Goal: Information Seeking & Learning: Learn about a topic

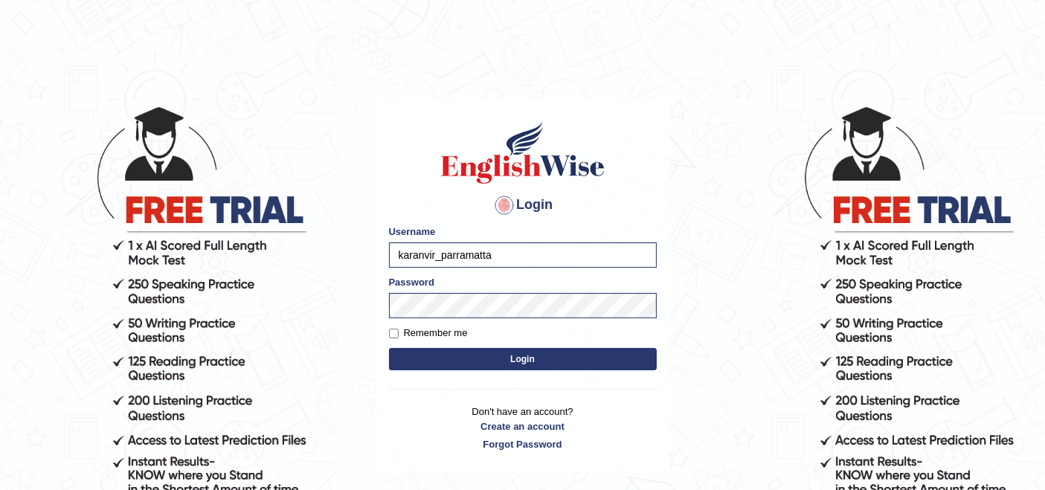
click at [477, 360] on button "Login" at bounding box center [523, 359] width 268 height 22
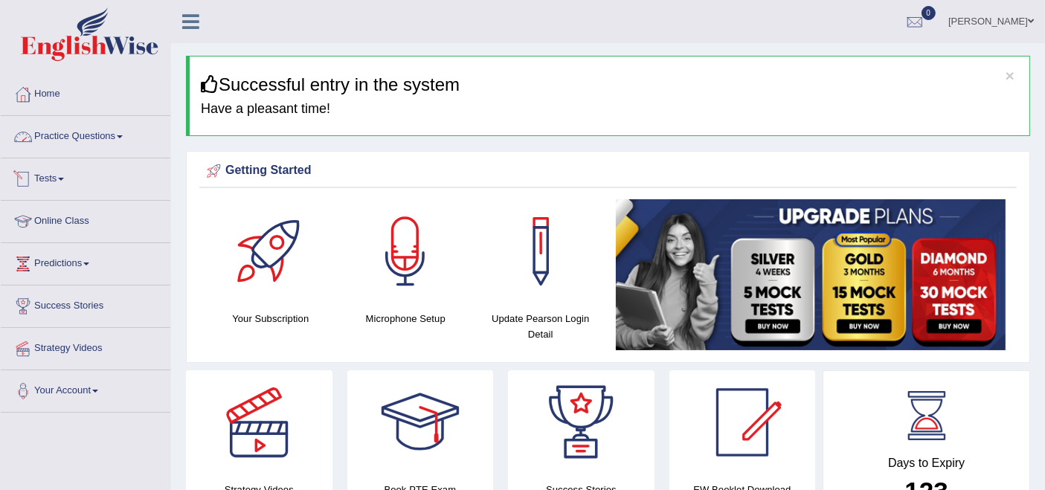
drag, startPoint x: 73, startPoint y: 135, endPoint x: 93, endPoint y: 147, distance: 23.0
click at [73, 135] on link "Practice Questions" at bounding box center [86, 134] width 170 height 37
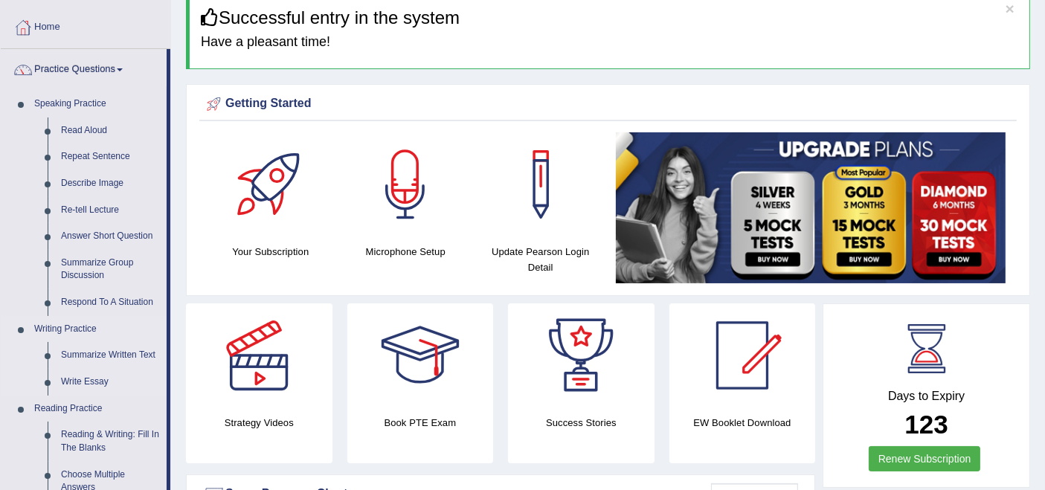
scroll to position [83, 0]
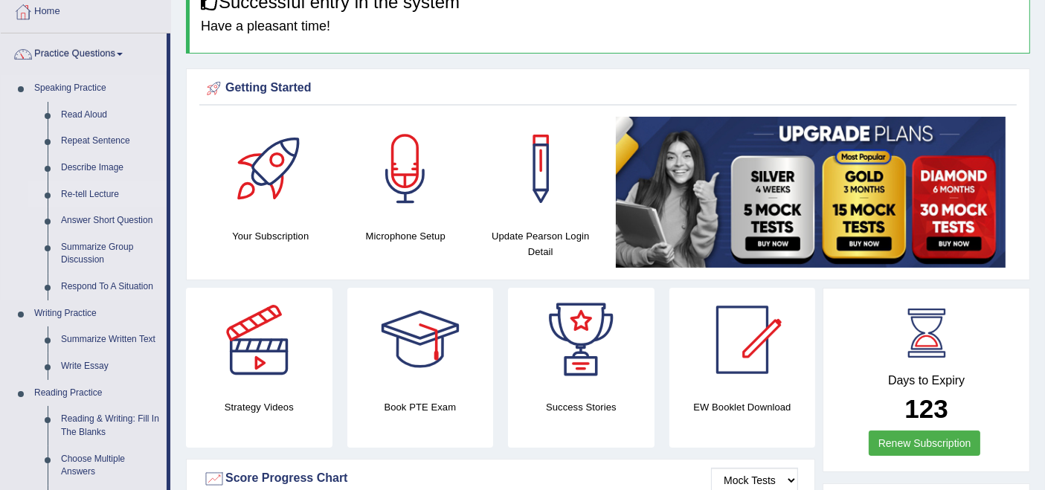
click at [70, 196] on link "Re-tell Lecture" at bounding box center [110, 195] width 112 height 27
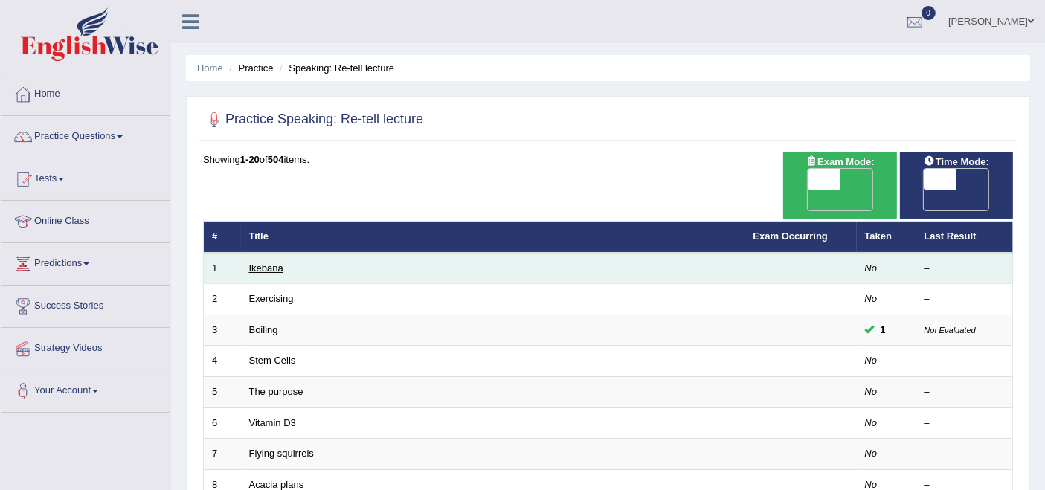
click at [257, 263] on link "Ikebana" at bounding box center [266, 268] width 34 height 11
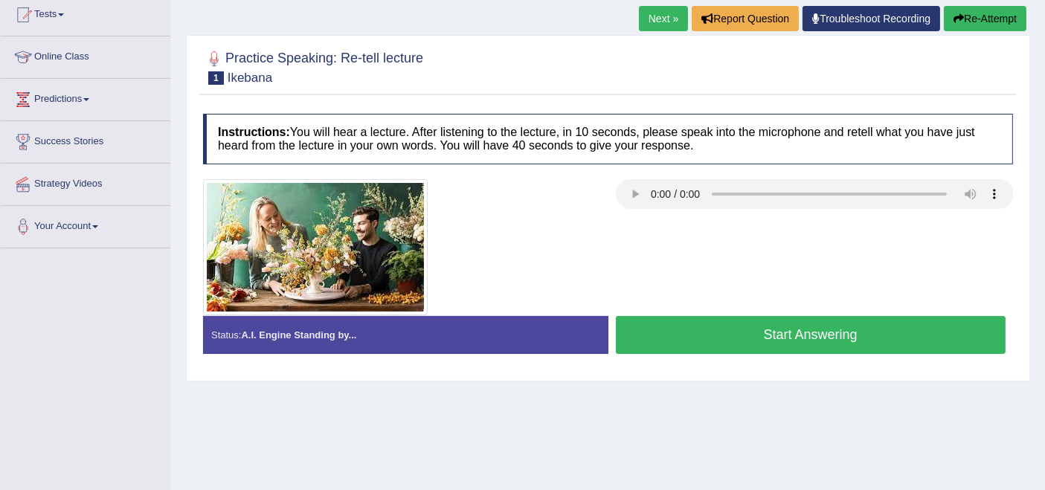
scroll to position [165, 0]
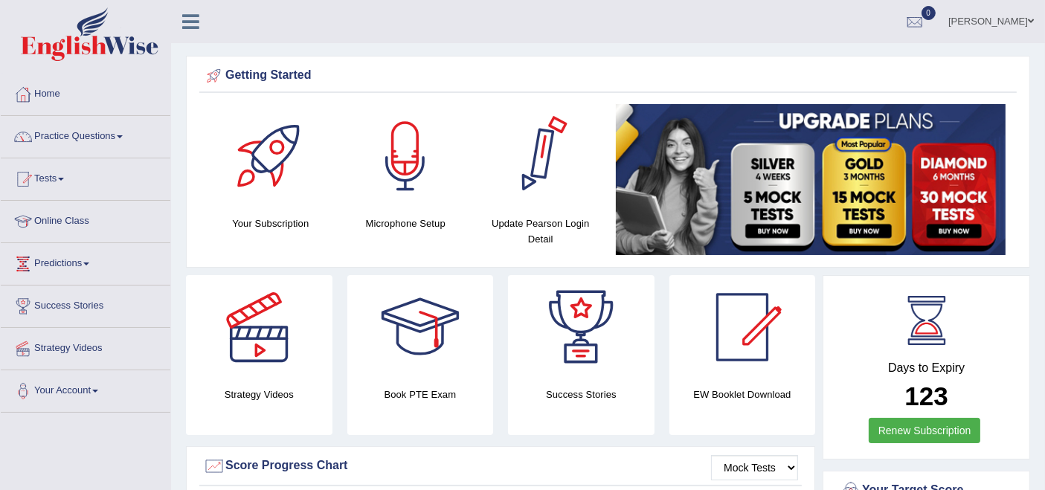
click at [997, 10] on link "Karanvir Singh" at bounding box center [991, 19] width 108 height 39
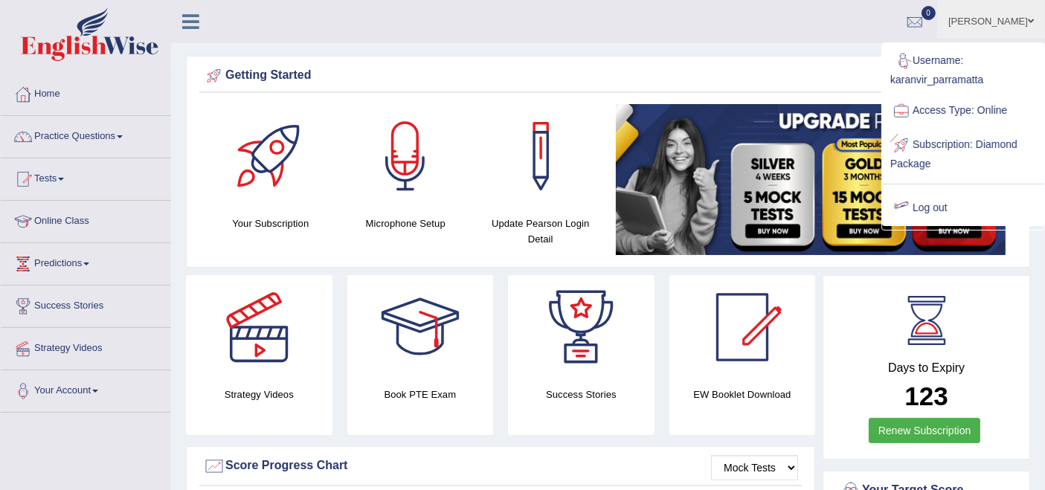
click at [931, 199] on link "Log out" at bounding box center [963, 208] width 161 height 34
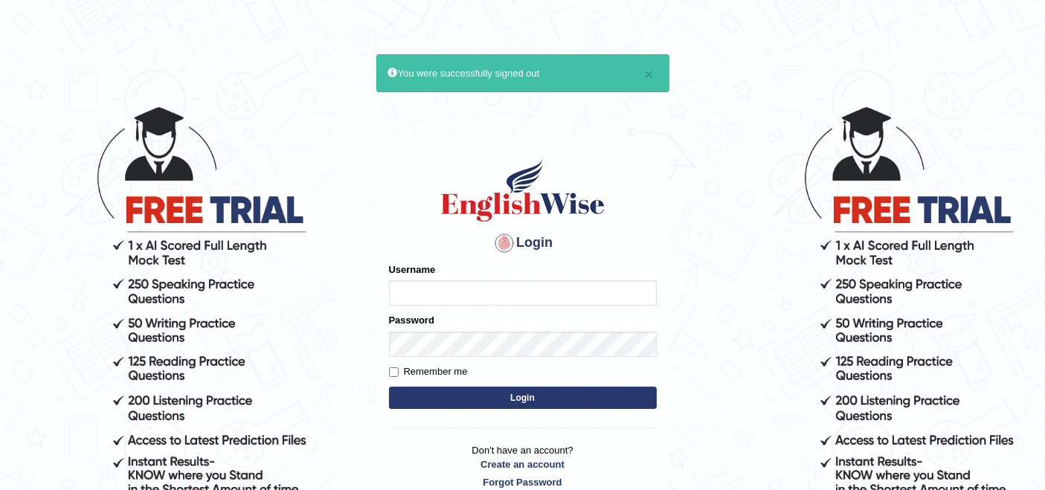
type input "karanvir_parramatta"
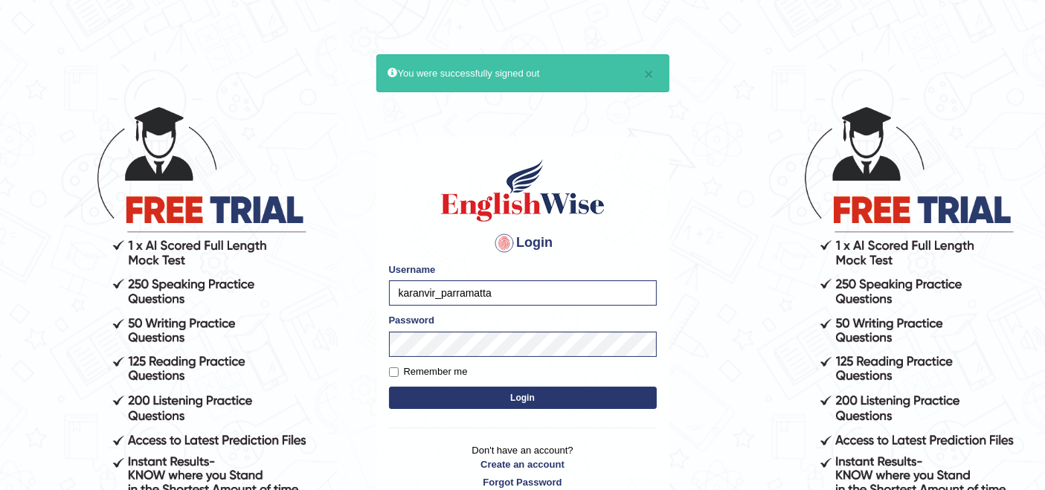
drag, startPoint x: 495, startPoint y: 302, endPoint x: 379, endPoint y: 305, distance: 116.1
click at [379, 305] on div "Login Please fix the following errors: Username karanvir_parramatta Password Re…" at bounding box center [522, 323] width 293 height 373
type input "rupali_australia"
click at [480, 402] on button "Login" at bounding box center [523, 398] width 268 height 22
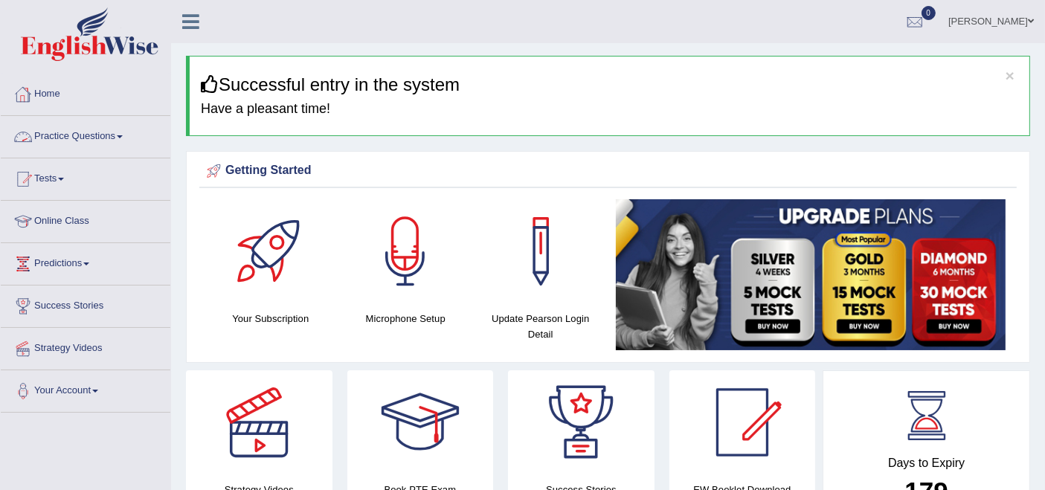
click at [62, 139] on link "Practice Questions" at bounding box center [86, 134] width 170 height 37
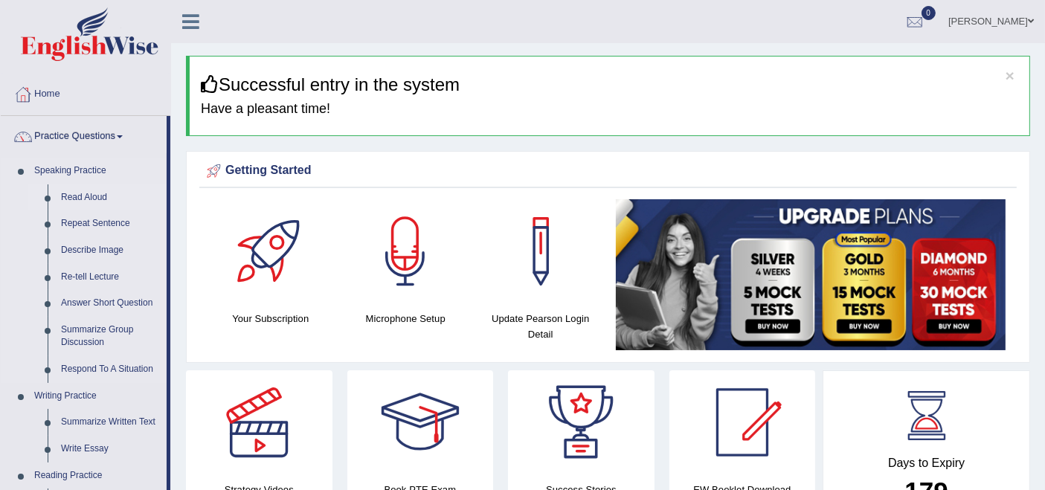
click at [85, 202] on link "Read Aloud" at bounding box center [110, 197] width 112 height 27
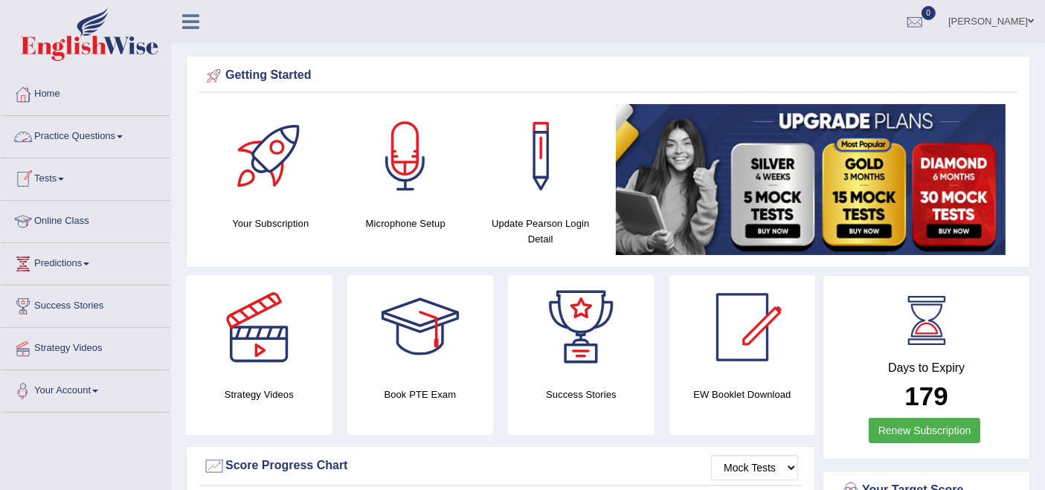
click at [117, 139] on link "Practice Questions" at bounding box center [86, 134] width 170 height 37
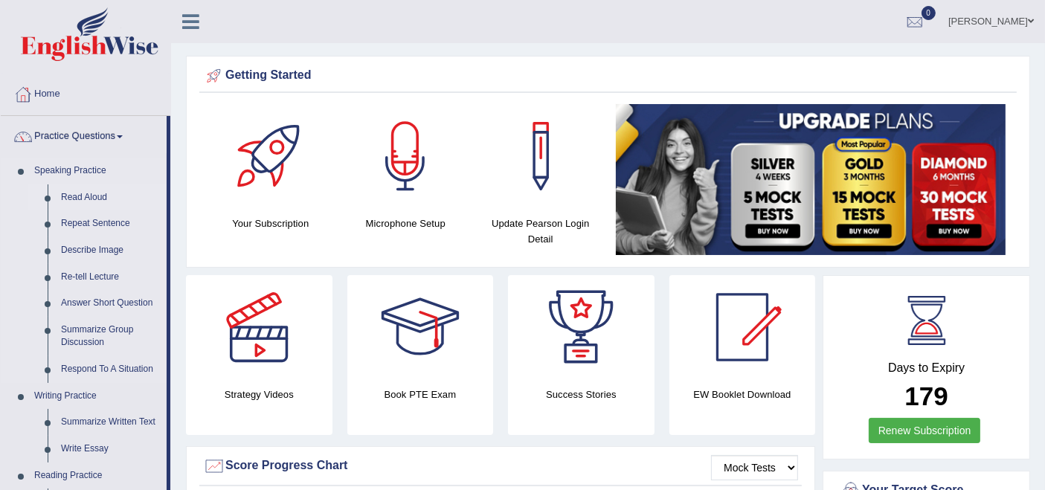
click at [98, 190] on link "Read Aloud" at bounding box center [110, 197] width 112 height 27
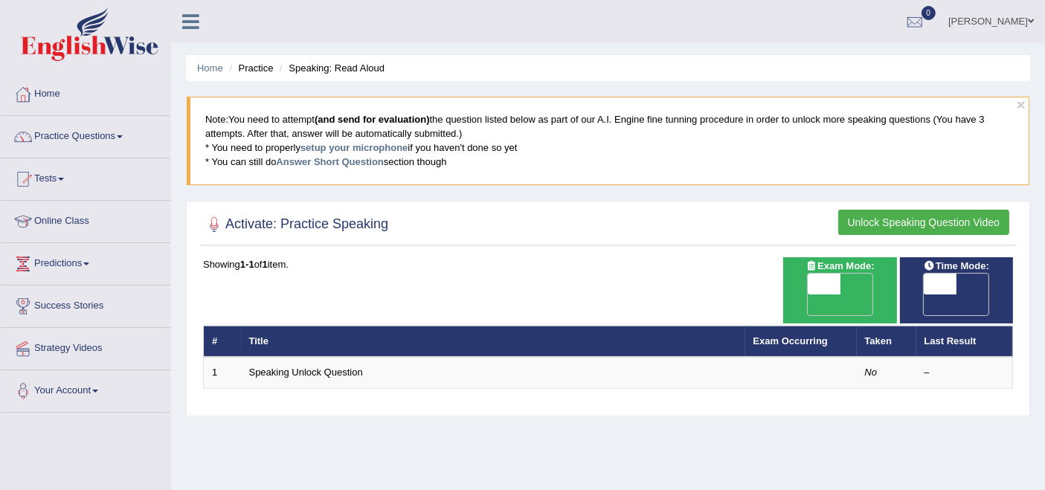
click at [909, 221] on button "Unlock Speaking Question Video" at bounding box center [923, 222] width 171 height 25
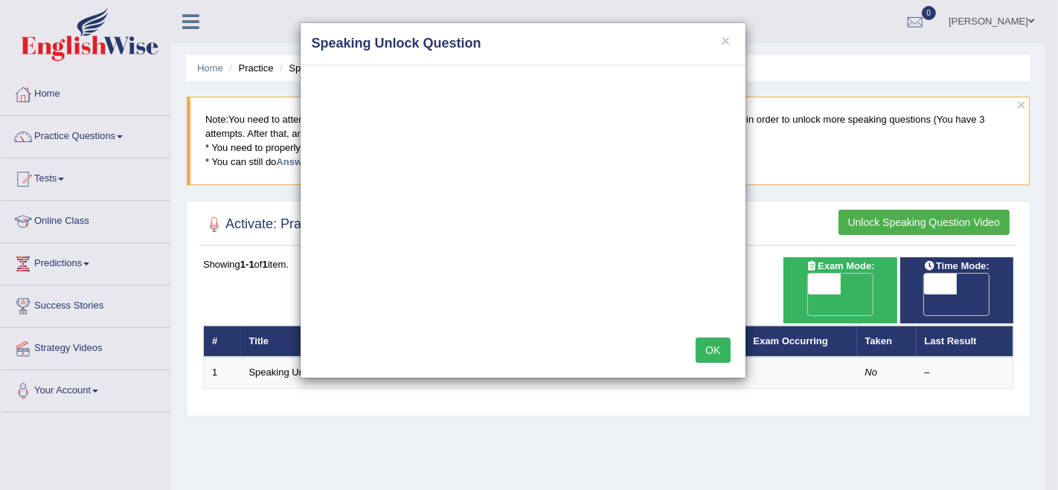
click at [718, 347] on button "OK" at bounding box center [713, 350] width 34 height 25
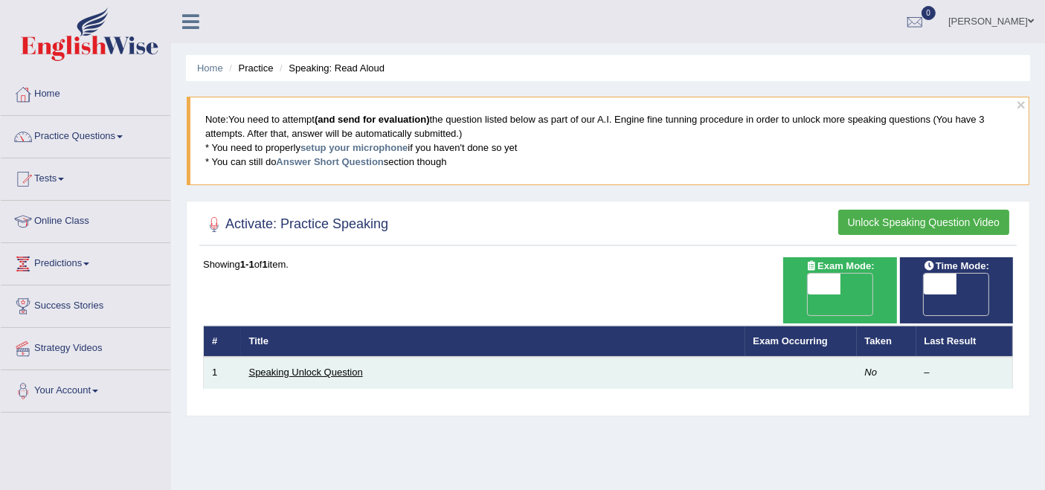
click at [358, 367] on link "Speaking Unlock Question" at bounding box center [306, 372] width 114 height 11
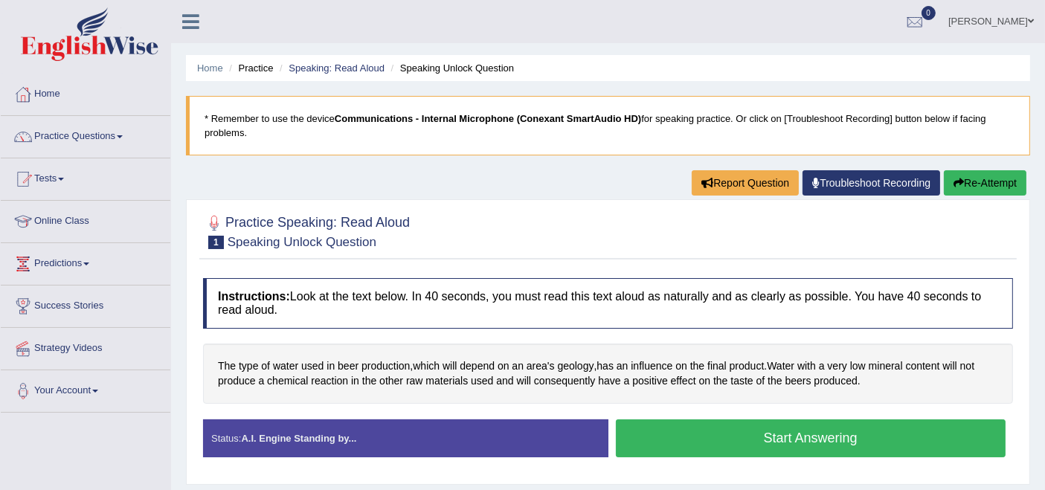
click at [722, 441] on button "Start Answering" at bounding box center [811, 439] width 391 height 38
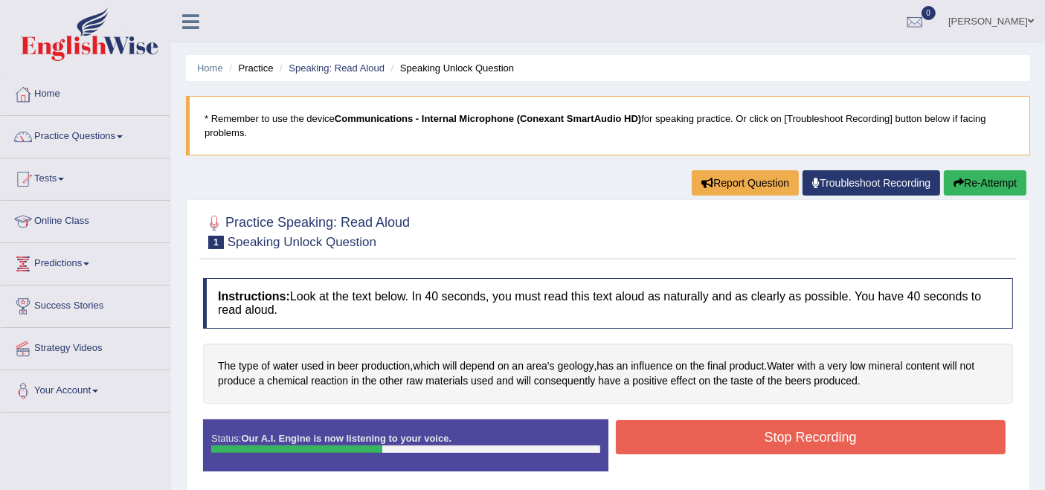
click at [722, 441] on button "Stop Recording" at bounding box center [811, 437] width 391 height 34
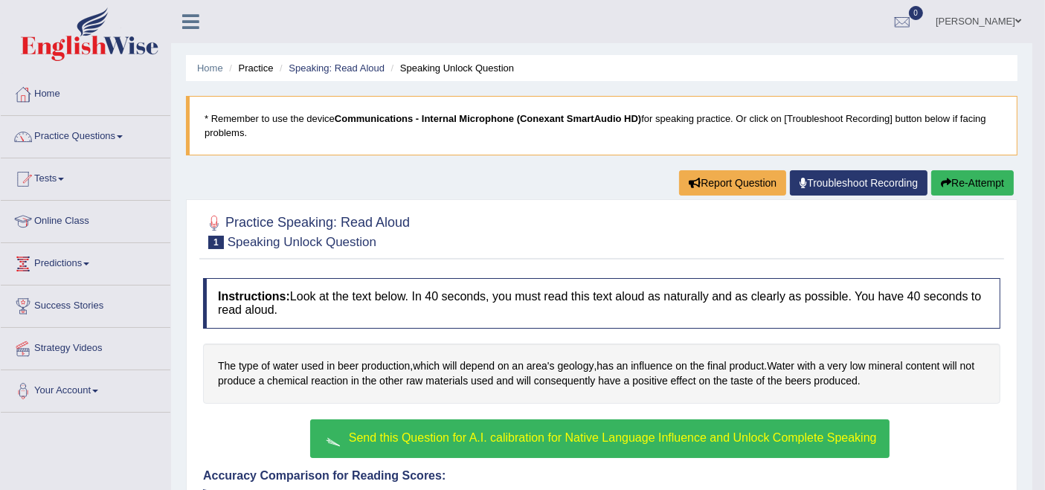
click at [686, 427] on button "Send this Question for A.I. calibration for Native Language Influence and Unloc…" at bounding box center [599, 439] width 579 height 39
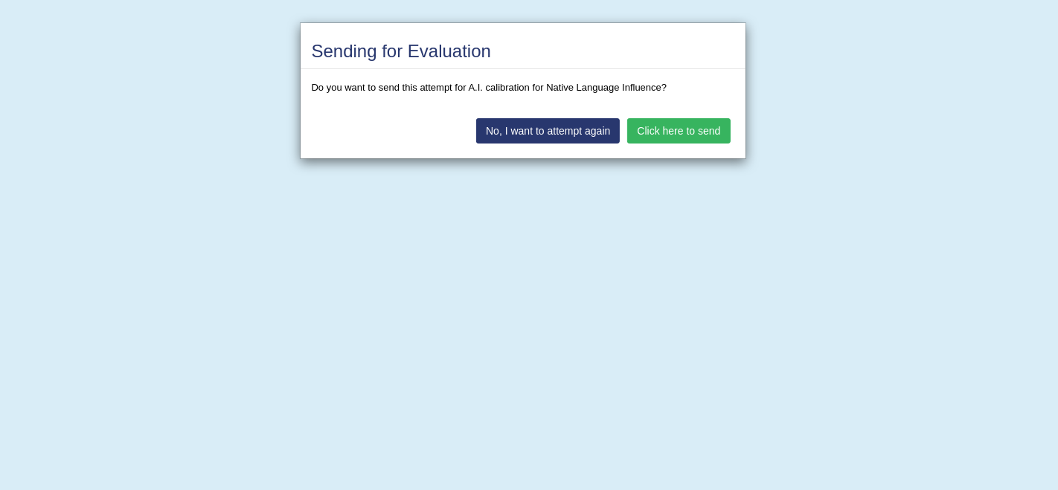
click at [661, 122] on button "Click here to send" at bounding box center [678, 130] width 103 height 25
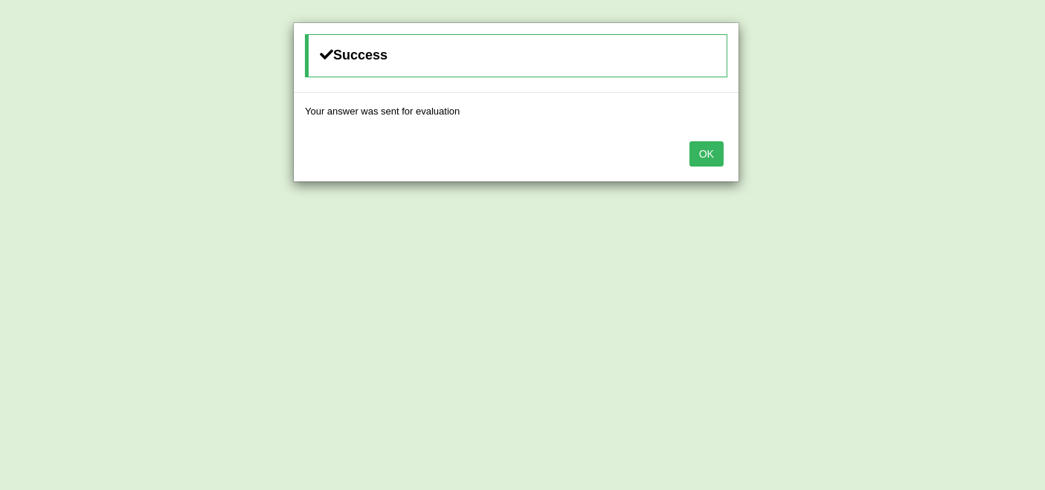
click at [710, 157] on button "OK" at bounding box center [707, 153] width 34 height 25
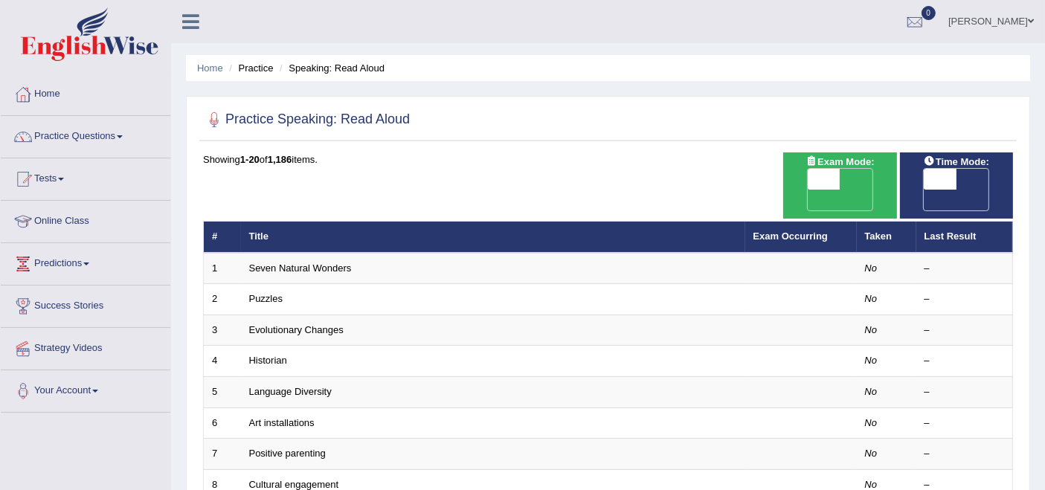
scroll to position [83, 0]
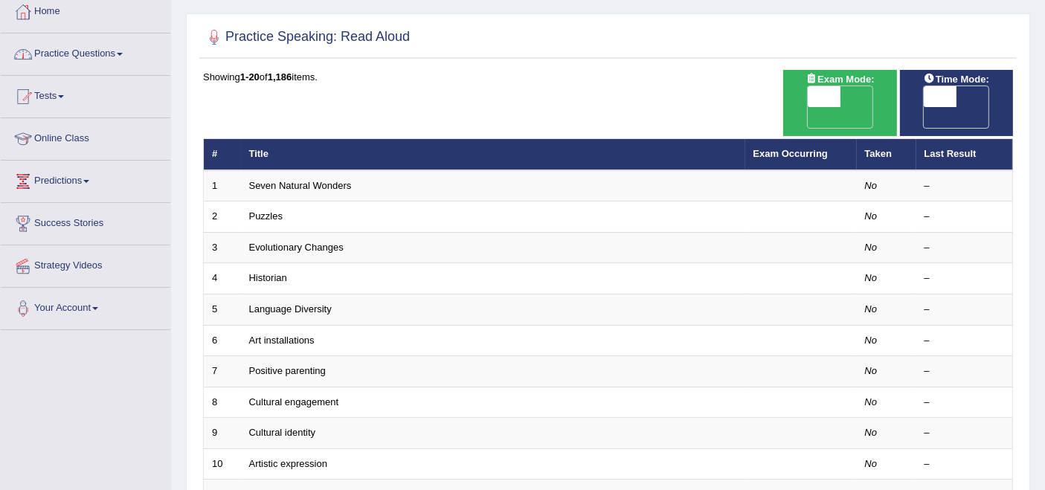
click at [76, 56] on link "Practice Questions" at bounding box center [86, 51] width 170 height 37
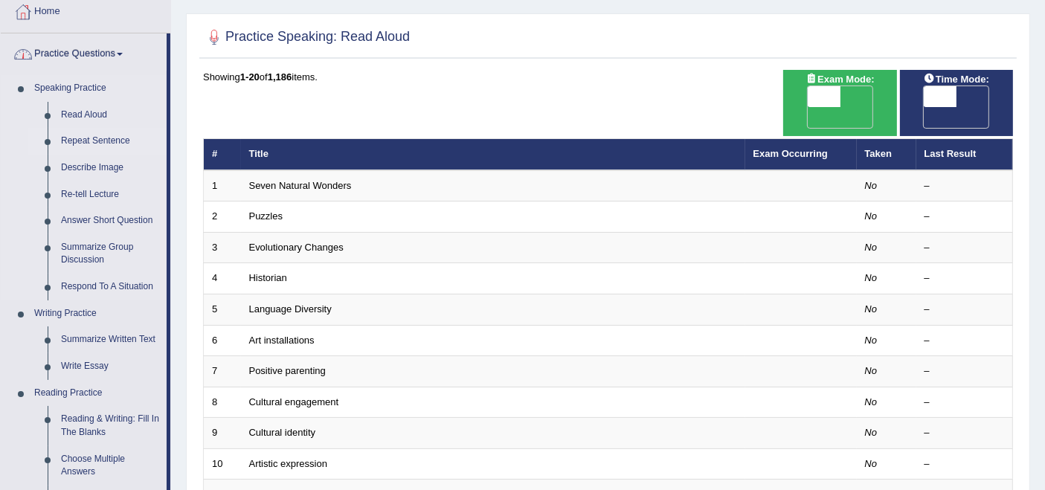
click at [77, 135] on link "Repeat Sentence" at bounding box center [110, 141] width 112 height 27
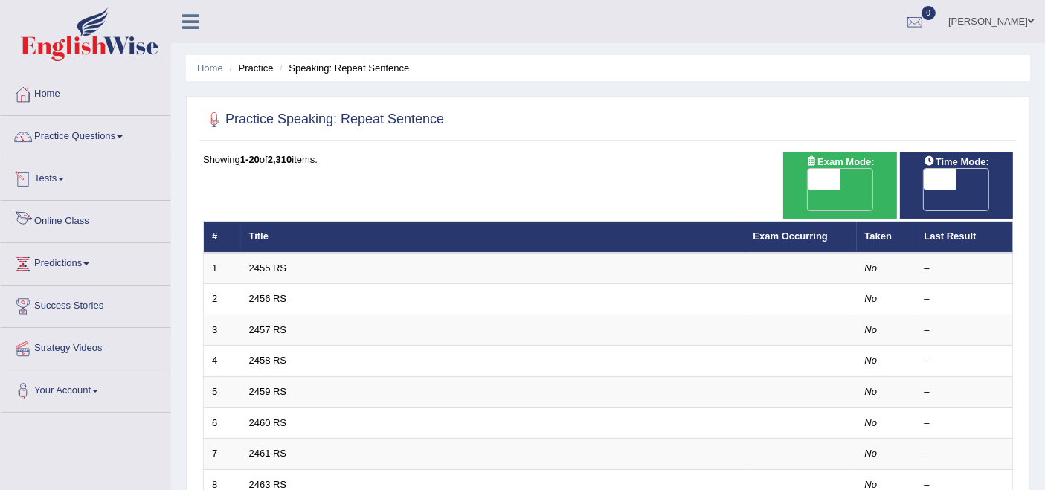
click at [80, 132] on link "Practice Questions" at bounding box center [86, 134] width 170 height 37
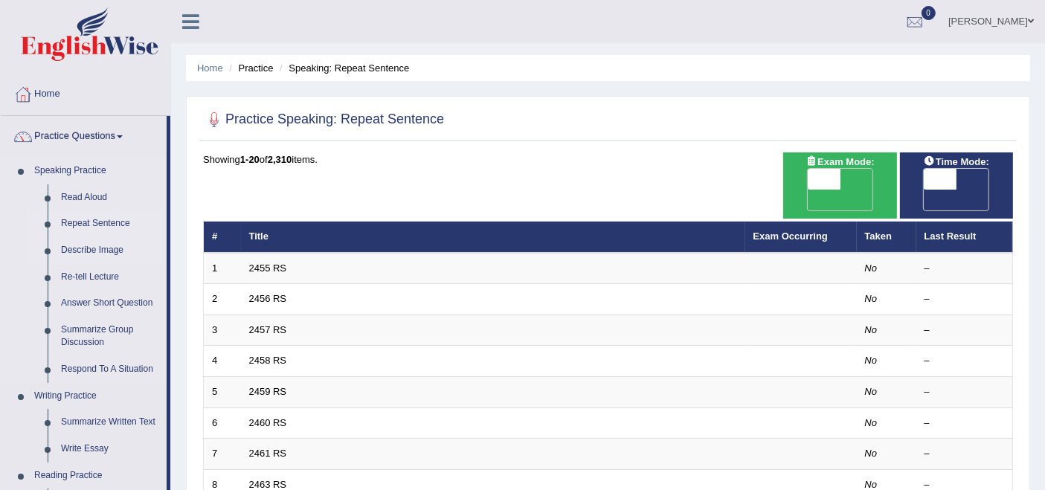
click at [88, 245] on link "Describe Image" at bounding box center [110, 250] width 112 height 27
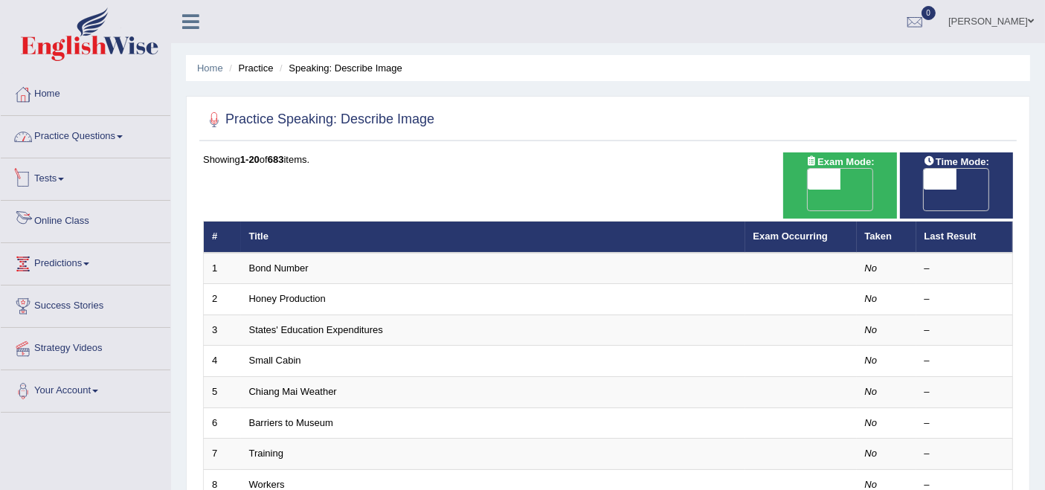
click at [60, 138] on link "Practice Questions" at bounding box center [86, 134] width 170 height 37
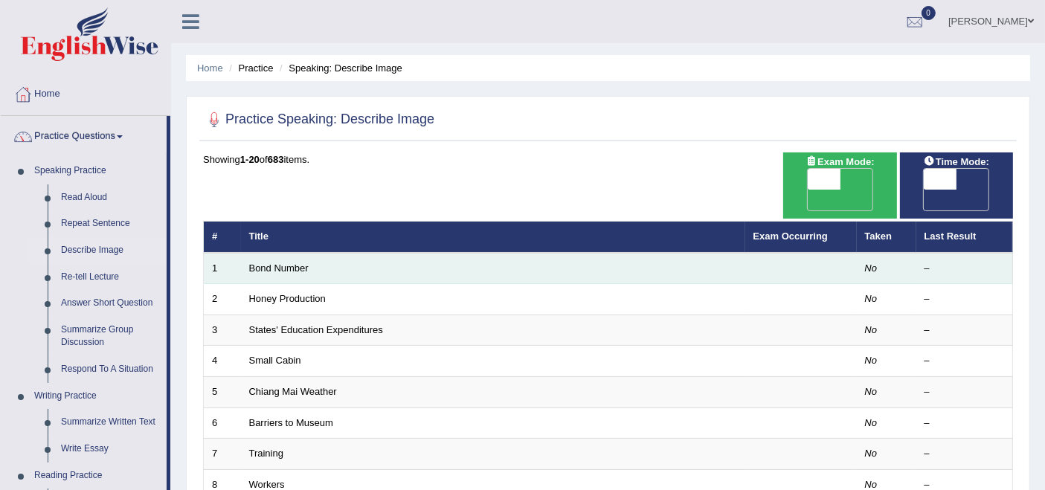
click at [286, 253] on td "Bond Number" at bounding box center [493, 268] width 504 height 31
click at [283, 263] on link "Bond Number" at bounding box center [279, 268] width 60 height 11
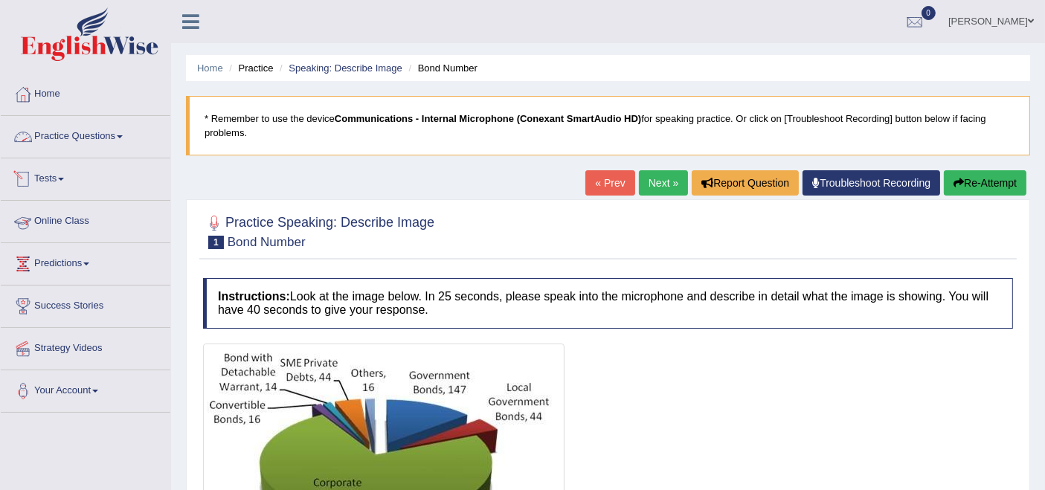
click at [73, 133] on link "Practice Questions" at bounding box center [86, 134] width 170 height 37
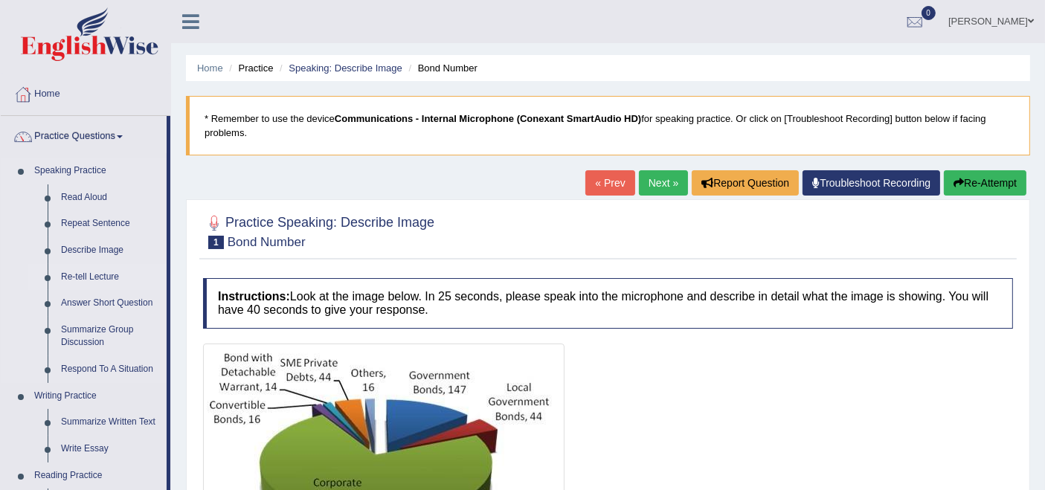
click at [97, 272] on link "Re-tell Lecture" at bounding box center [110, 277] width 112 height 27
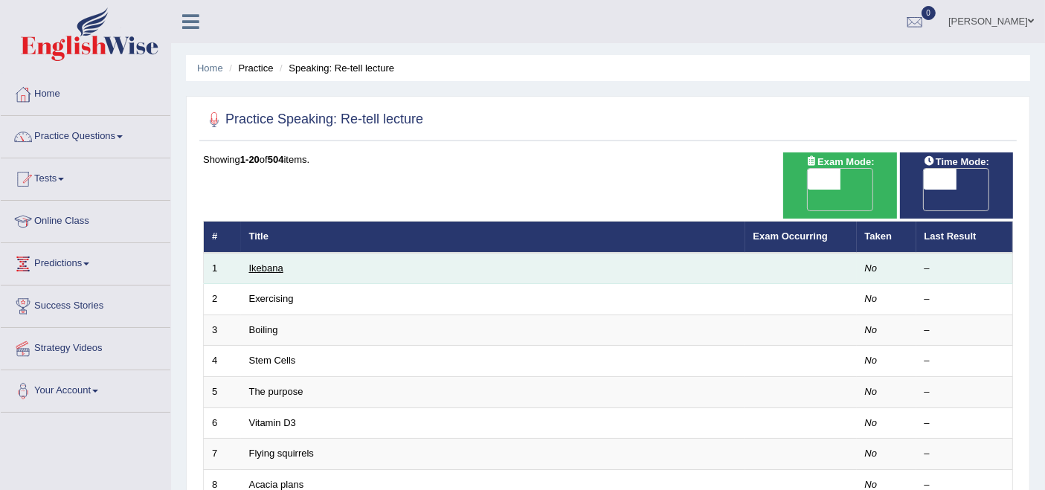
click at [249, 263] on link "Ikebana" at bounding box center [266, 268] width 34 height 11
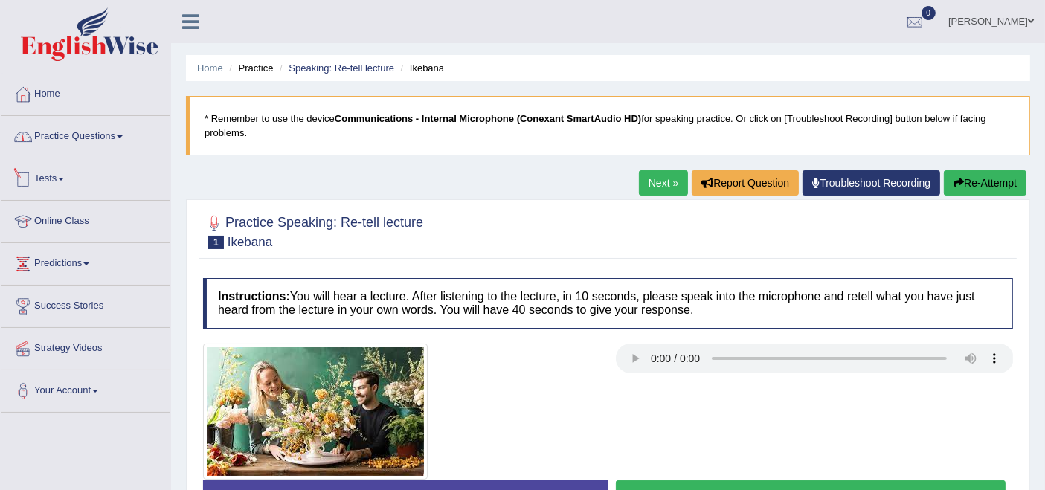
click at [108, 141] on link "Practice Questions" at bounding box center [86, 134] width 170 height 37
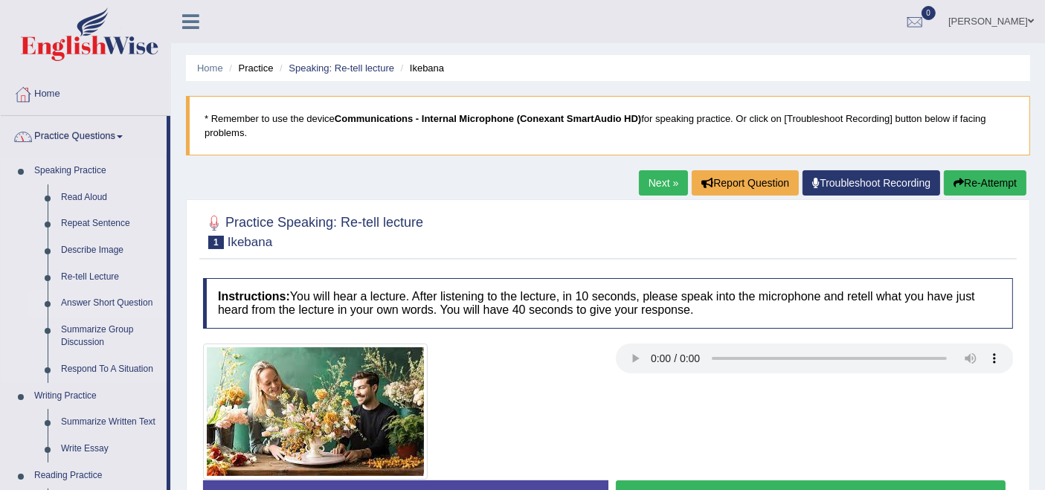
click at [89, 296] on link "Answer Short Question" at bounding box center [110, 303] width 112 height 27
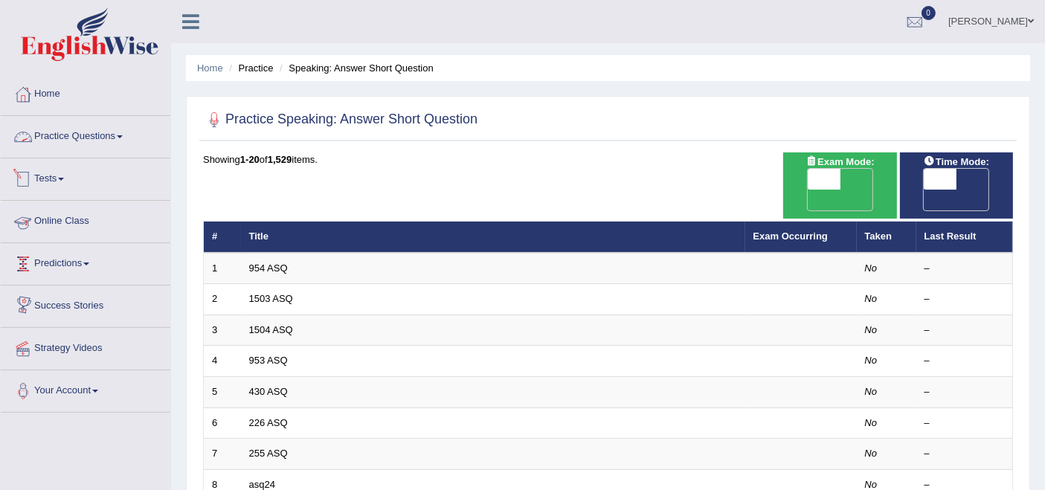
click at [70, 129] on link "Practice Questions" at bounding box center [86, 134] width 170 height 37
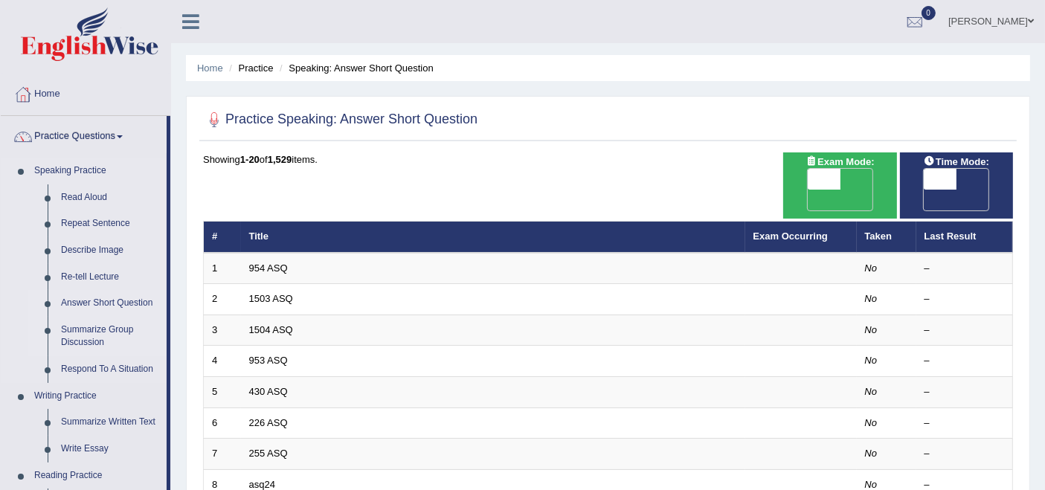
click at [87, 336] on link "Summarize Group Discussion" at bounding box center [110, 336] width 112 height 39
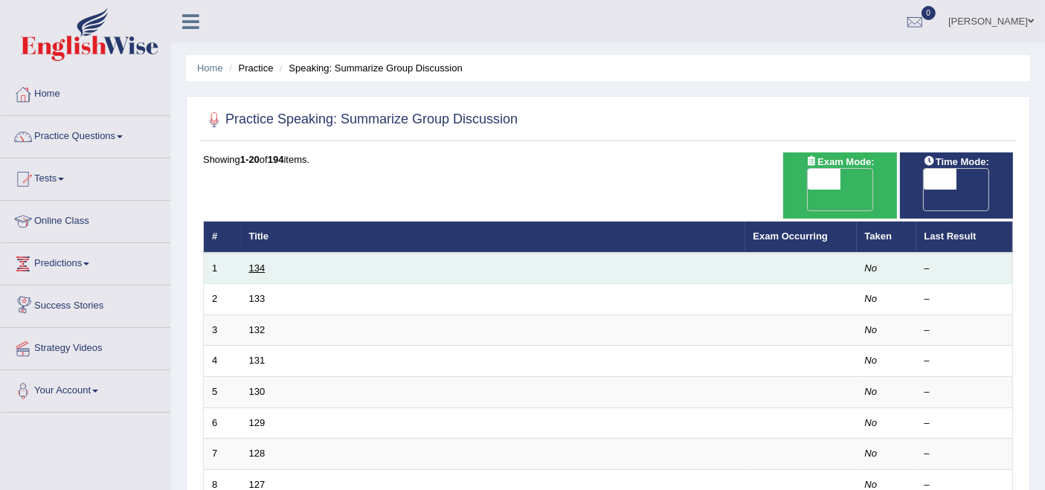
click at [254, 263] on link "134" at bounding box center [257, 268] width 16 height 11
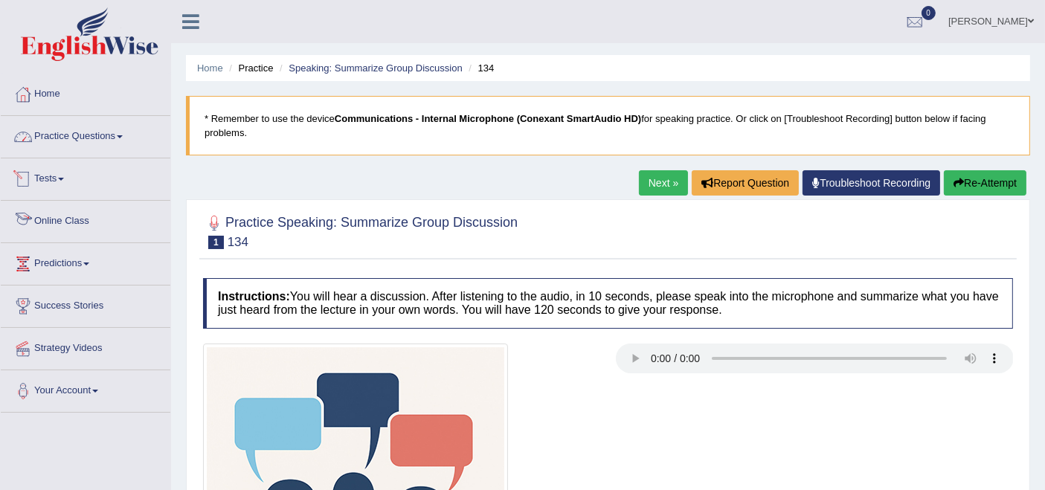
click at [103, 140] on link "Practice Questions" at bounding box center [86, 134] width 170 height 37
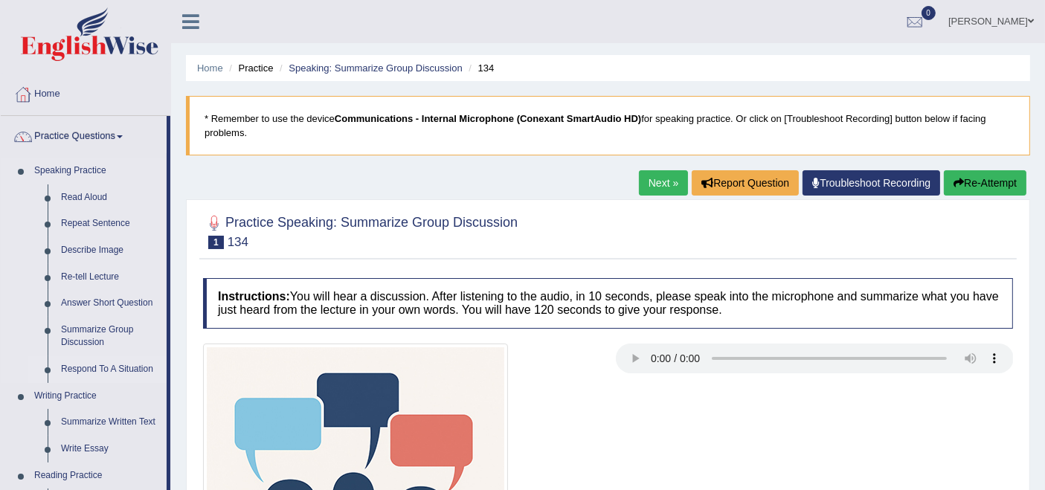
click at [101, 367] on link "Respond To A Situation" at bounding box center [110, 369] width 112 height 27
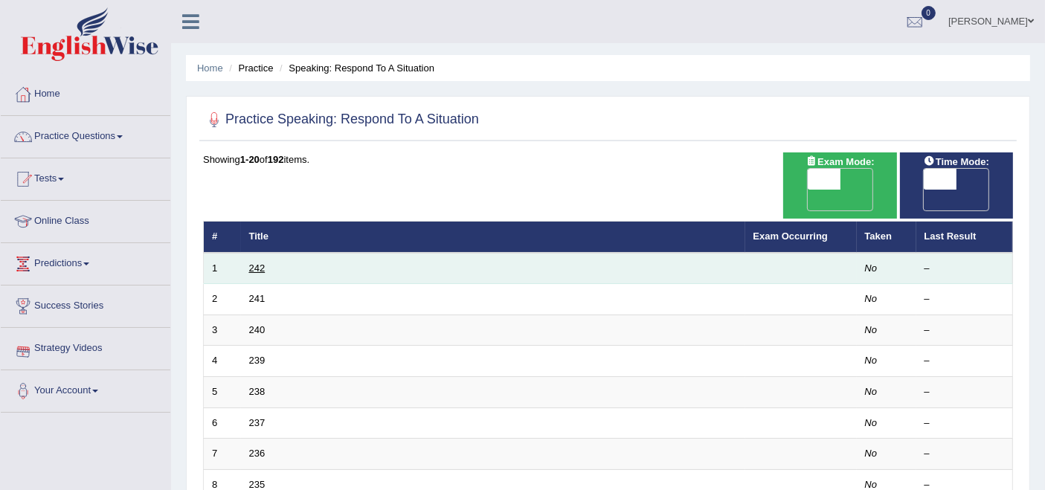
click at [254, 263] on link "242" at bounding box center [257, 268] width 16 height 11
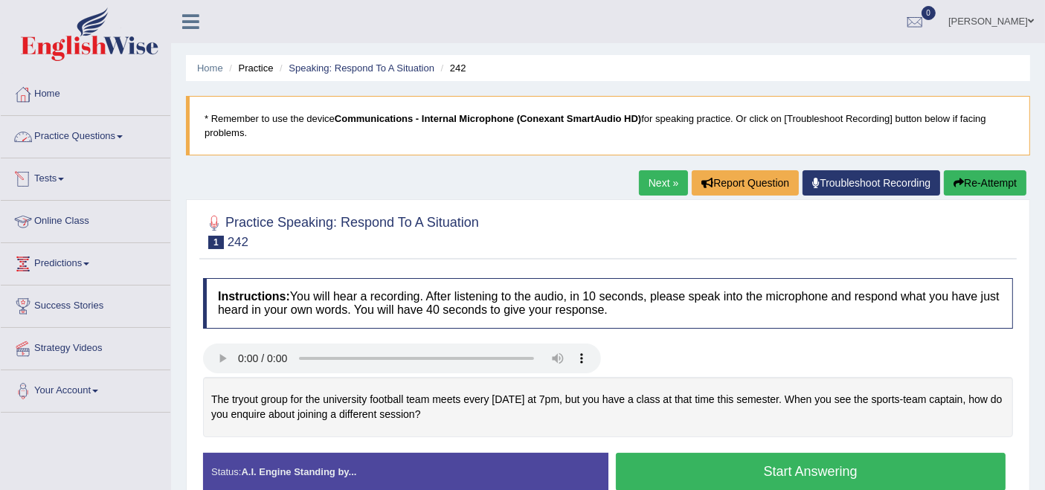
click at [74, 143] on link "Practice Questions" at bounding box center [86, 134] width 170 height 37
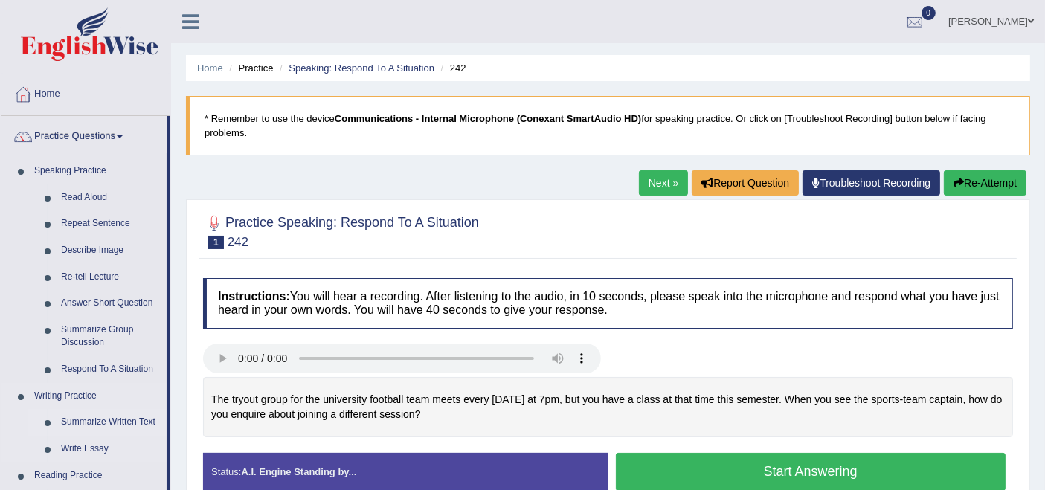
click at [96, 420] on link "Summarize Written Text" at bounding box center [110, 422] width 112 height 27
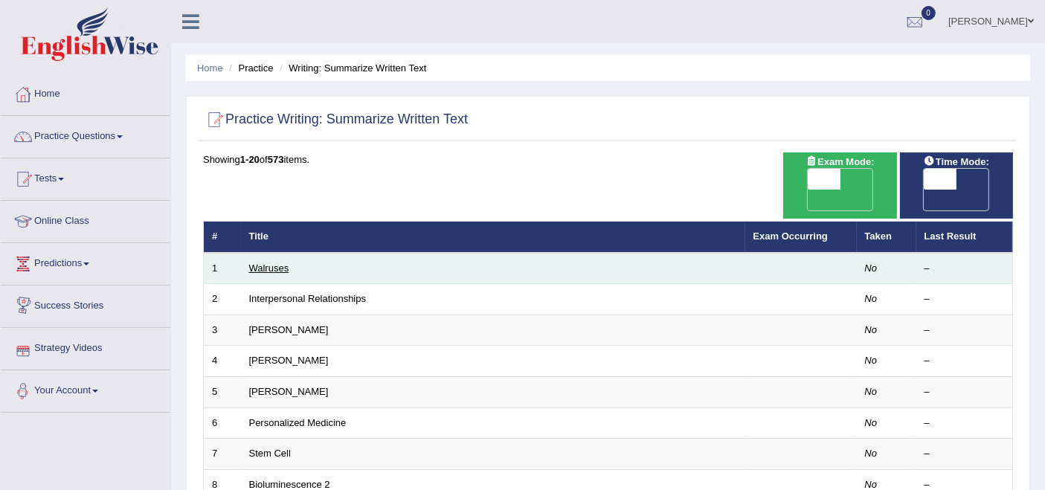
click at [277, 263] on link "Walruses" at bounding box center [269, 268] width 40 height 11
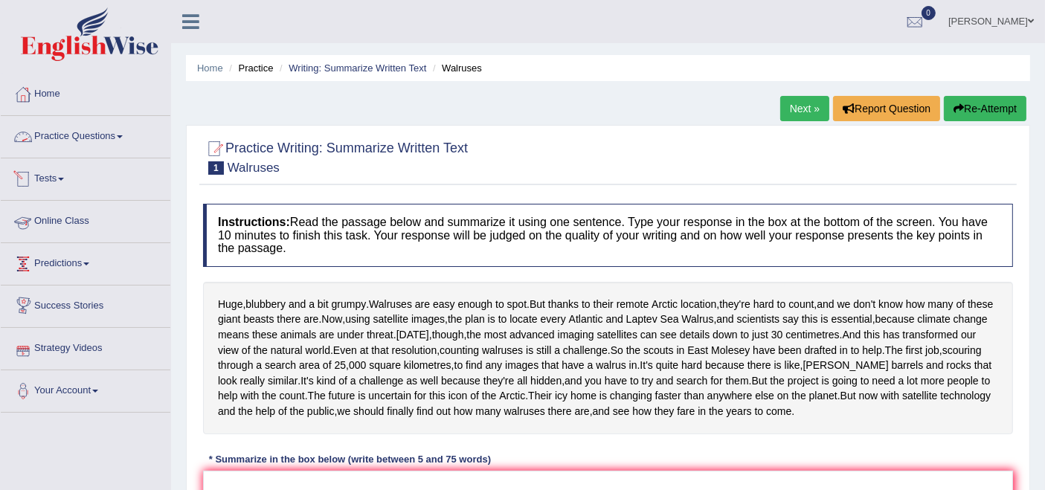
click at [84, 132] on link "Practice Questions" at bounding box center [86, 134] width 170 height 37
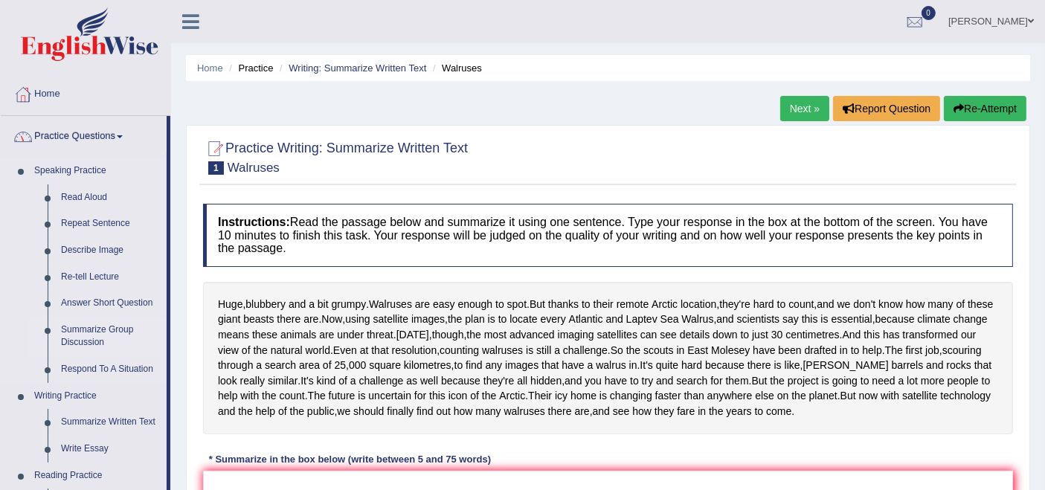
scroll to position [165, 0]
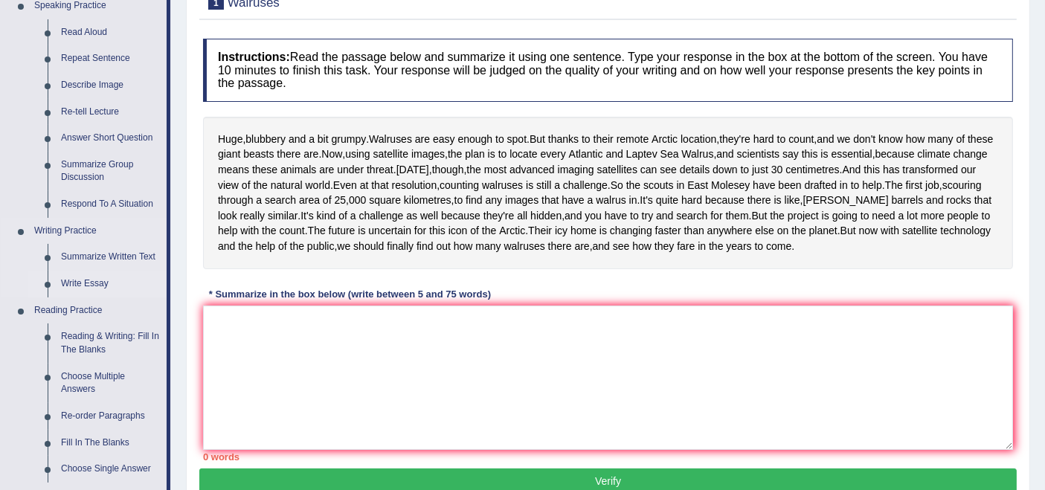
click at [86, 288] on link "Write Essay" at bounding box center [110, 284] width 112 height 27
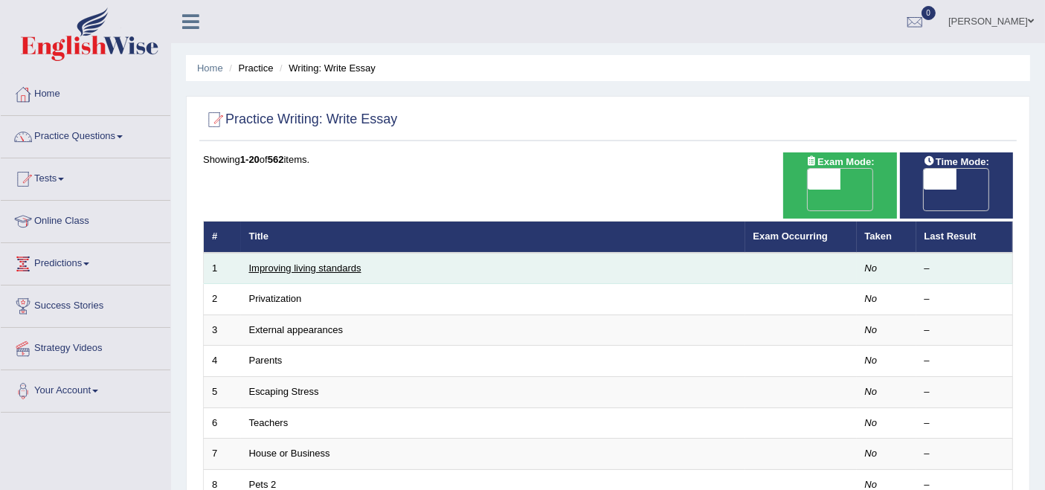
click at [283, 263] on link "Improving living standards" at bounding box center [305, 268] width 112 height 11
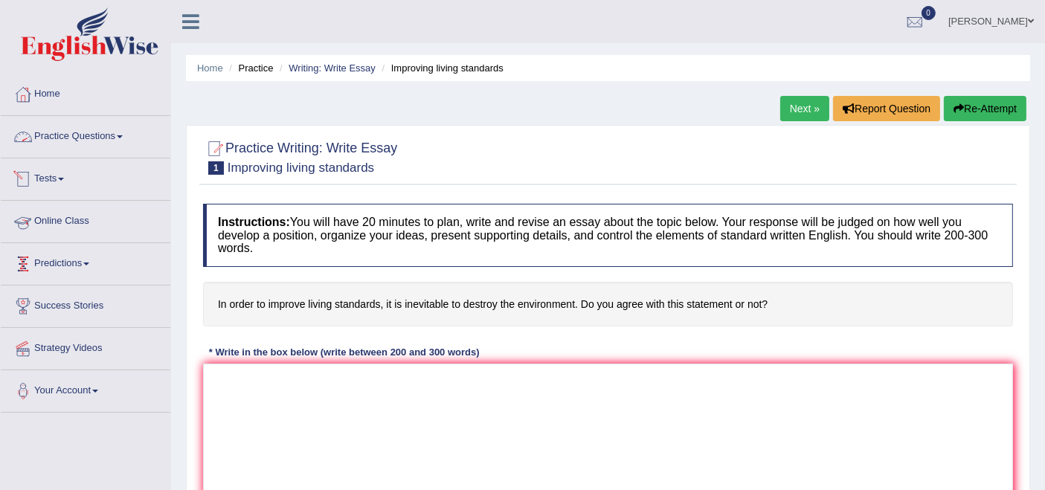
click at [78, 143] on link "Practice Questions" at bounding box center [86, 134] width 170 height 37
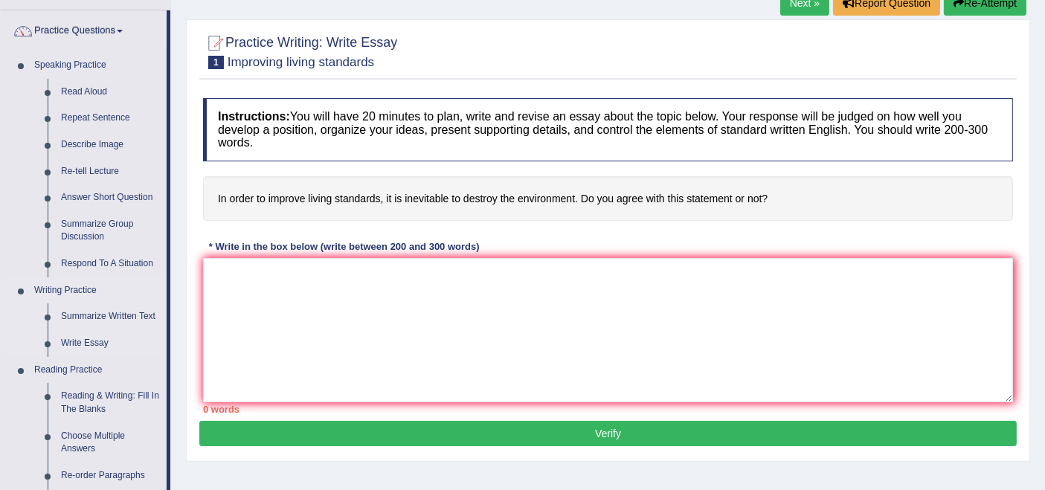
scroll to position [165, 0]
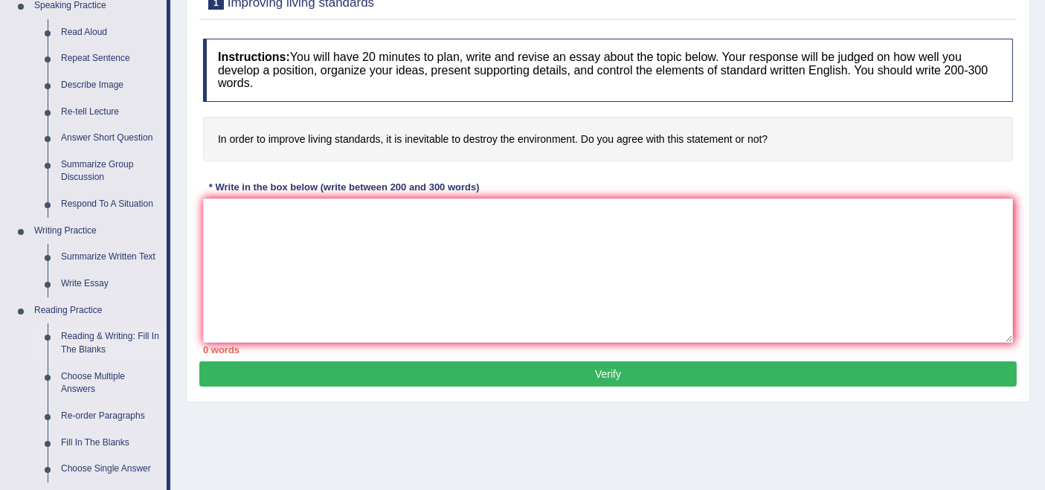
click at [86, 347] on link "Reading & Writing: Fill In The Blanks" at bounding box center [110, 343] width 112 height 39
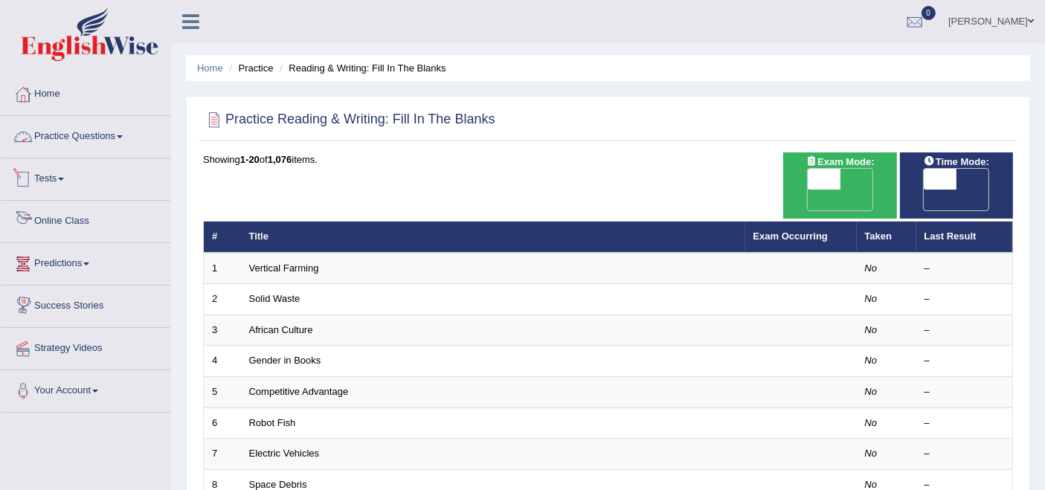
click at [49, 134] on link "Practice Questions" at bounding box center [86, 134] width 170 height 37
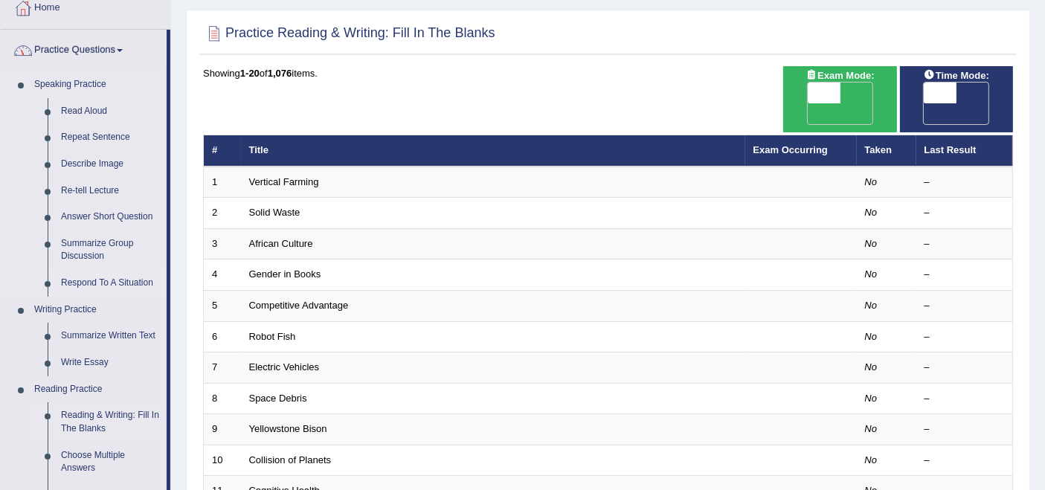
scroll to position [248, 0]
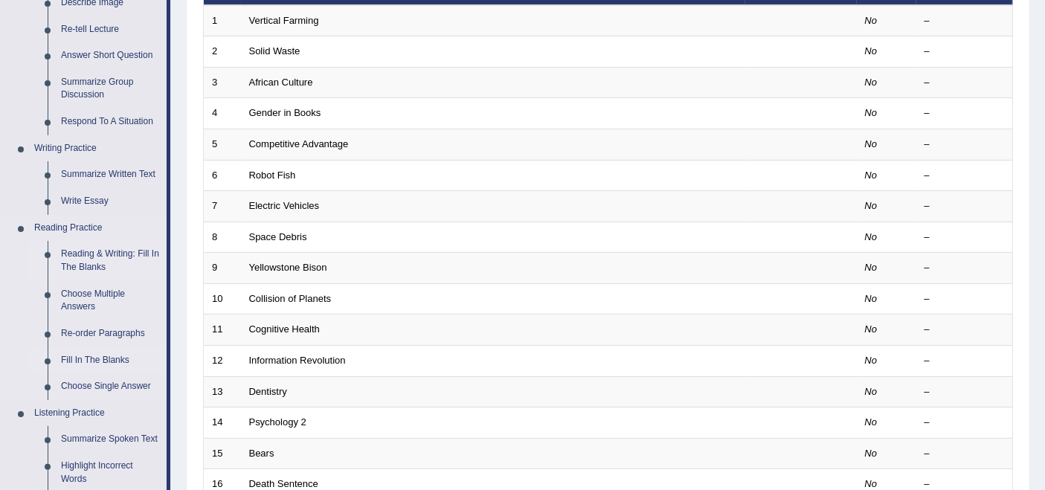
click at [91, 354] on link "Fill In The Blanks" at bounding box center [110, 360] width 112 height 27
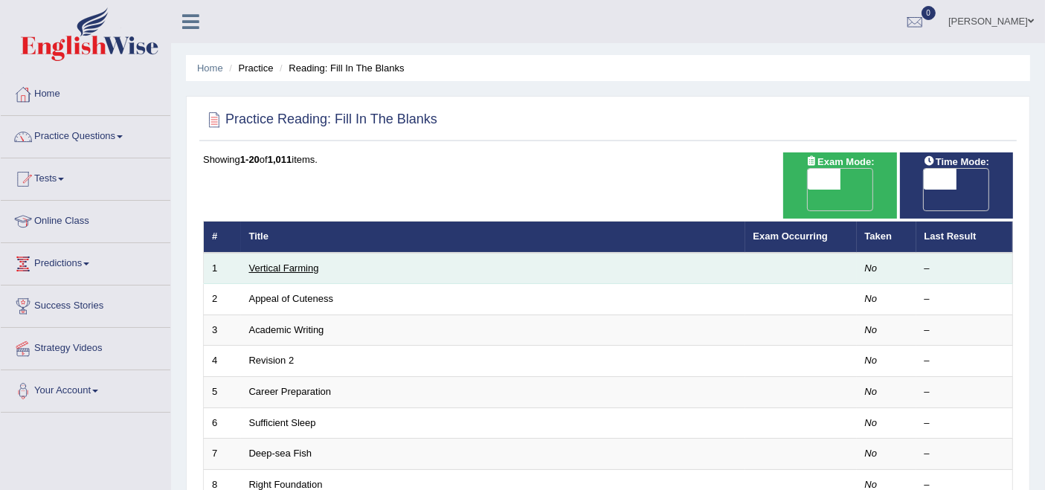
click at [286, 263] on link "Vertical Farming" at bounding box center [284, 268] width 70 height 11
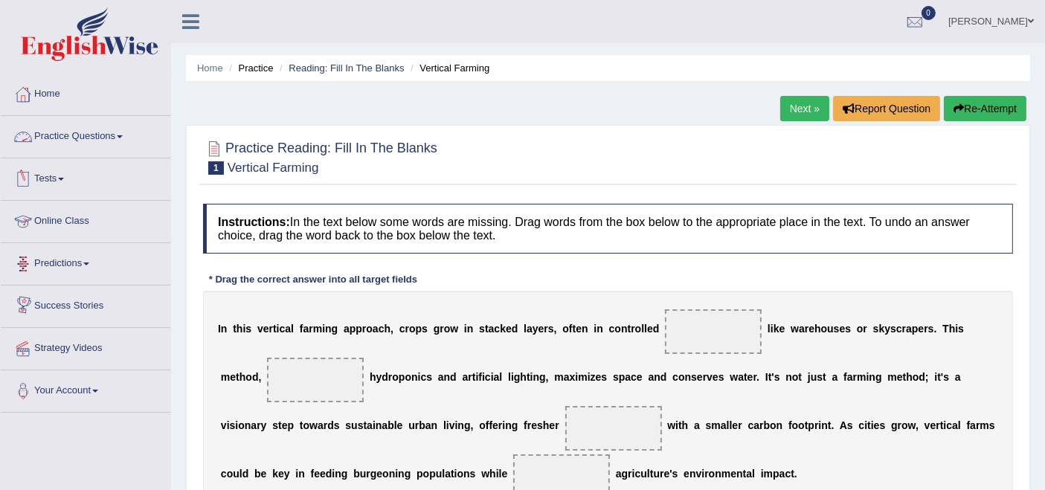
click at [80, 139] on link "Practice Questions" at bounding box center [86, 134] width 170 height 37
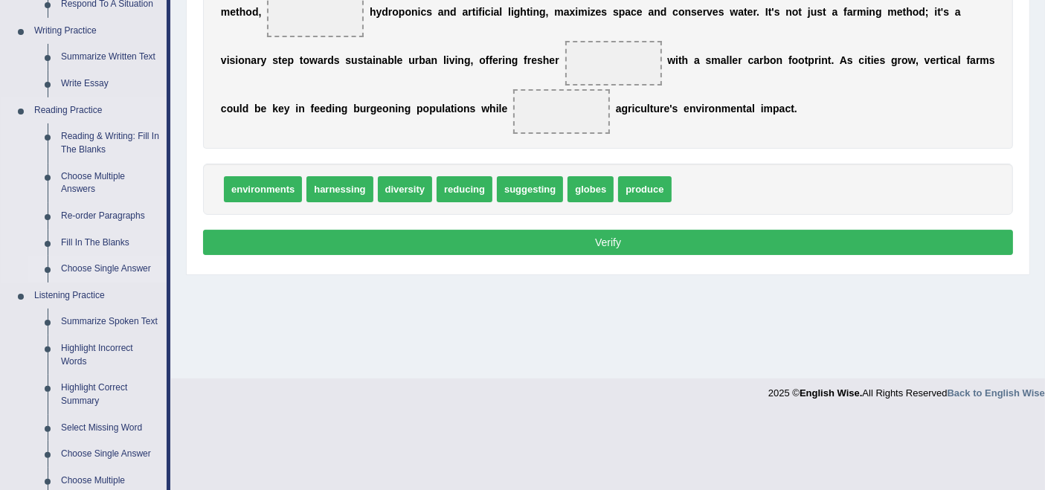
scroll to position [495, 0]
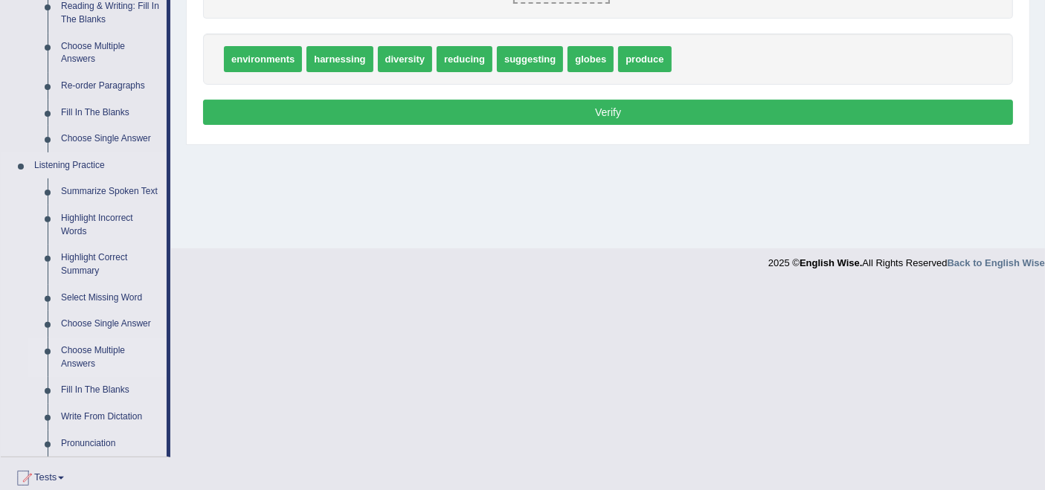
click at [102, 350] on link "Choose Multiple Answers" at bounding box center [110, 357] width 112 height 39
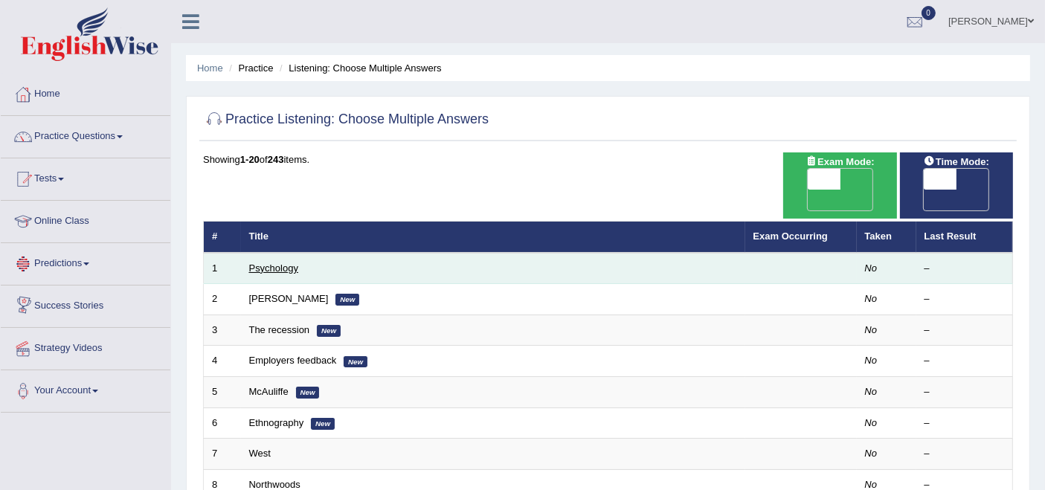
click at [285, 263] on link "Psychology" at bounding box center [273, 268] width 49 height 11
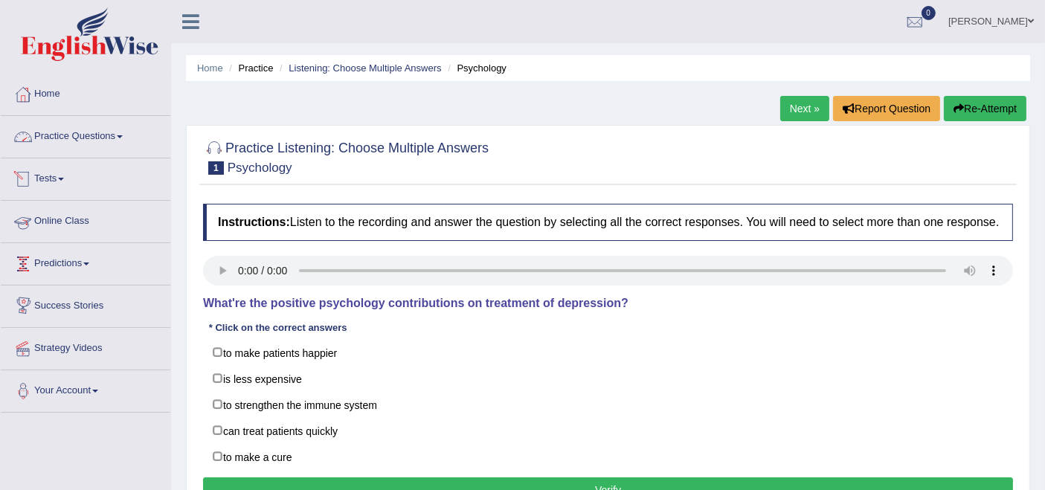
click at [101, 142] on link "Practice Questions" at bounding box center [86, 134] width 170 height 37
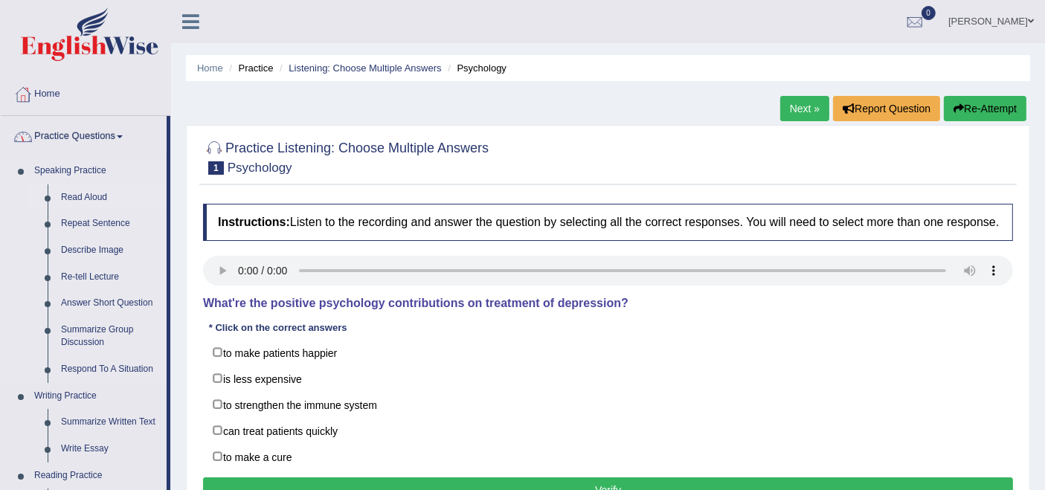
click at [91, 196] on link "Read Aloud" at bounding box center [110, 197] width 112 height 27
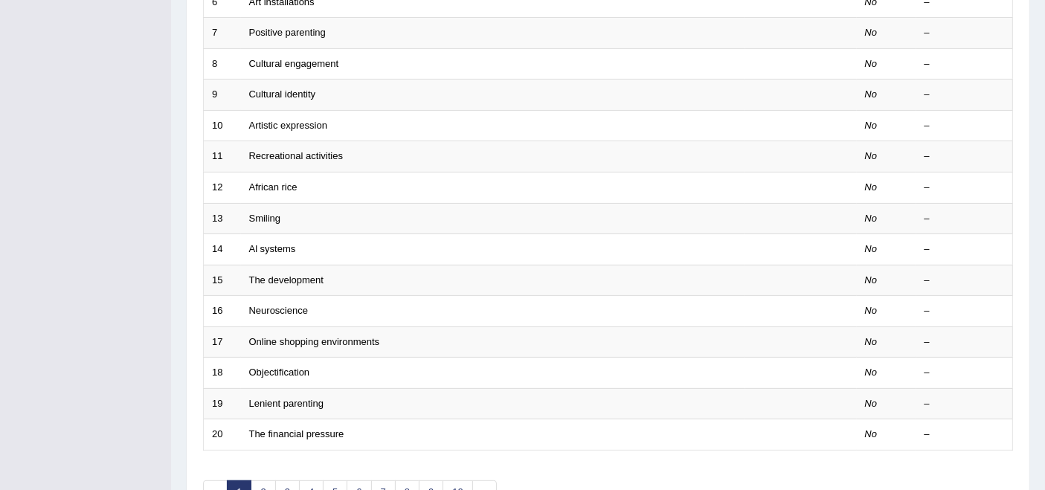
scroll to position [489, 0]
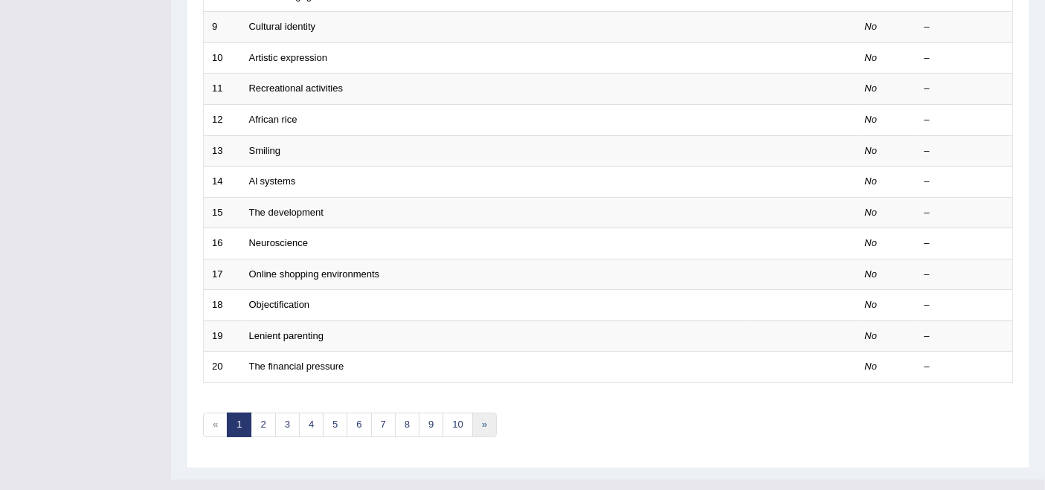
click at [478, 413] on link "»" at bounding box center [484, 425] width 25 height 25
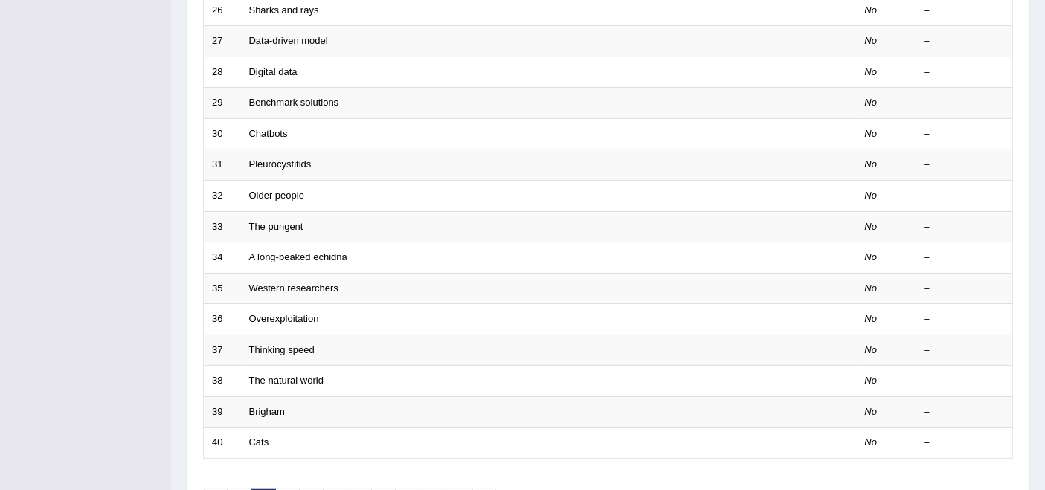
scroll to position [489, 0]
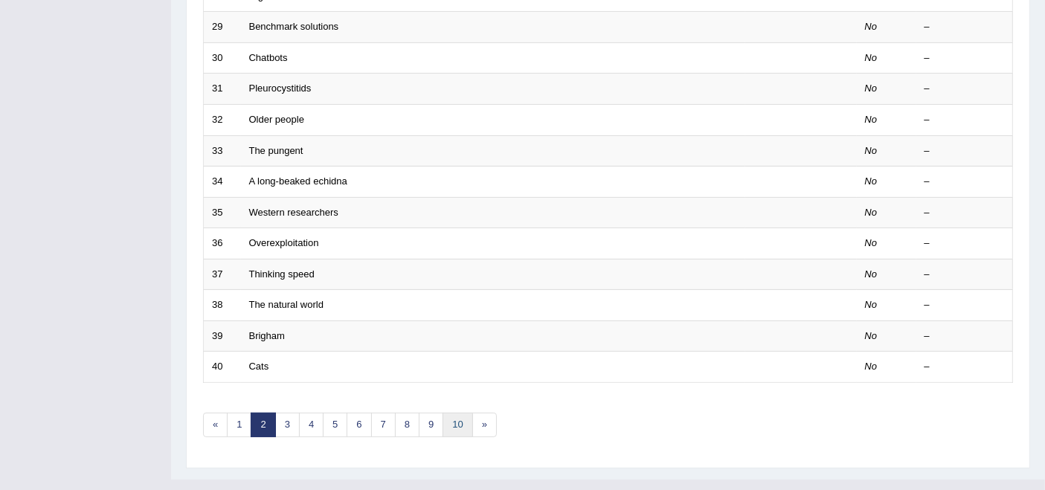
click at [457, 413] on link "10" at bounding box center [458, 425] width 30 height 25
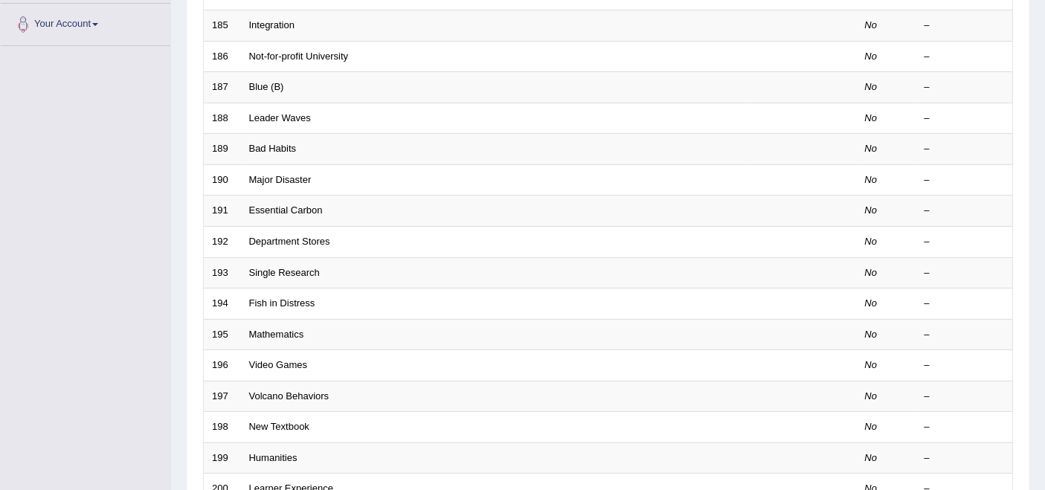
scroll to position [489, 0]
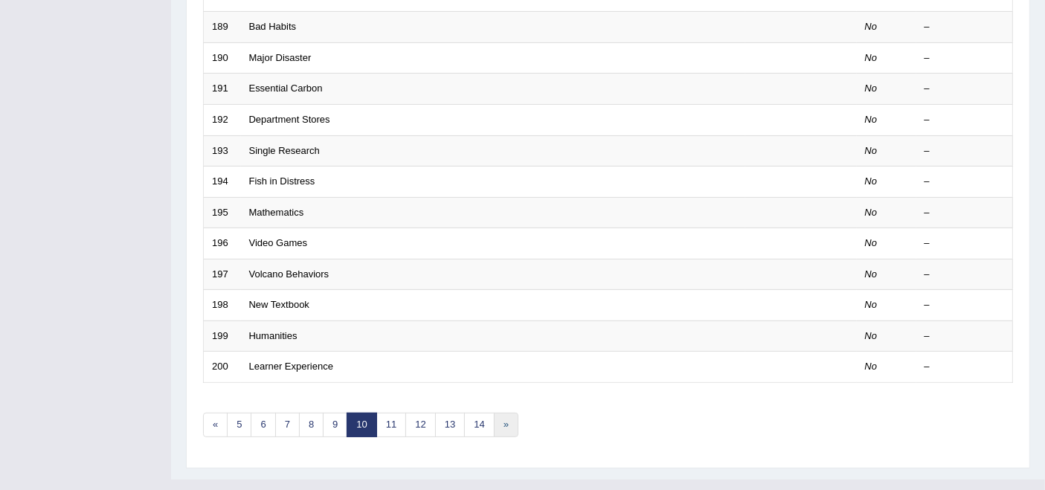
click at [501, 413] on link "»" at bounding box center [506, 425] width 25 height 25
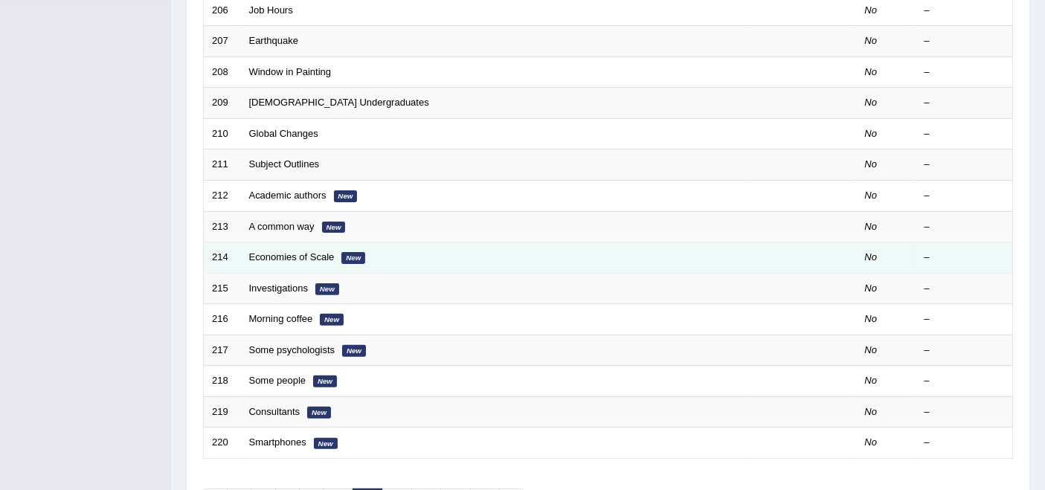
scroll to position [489, 0]
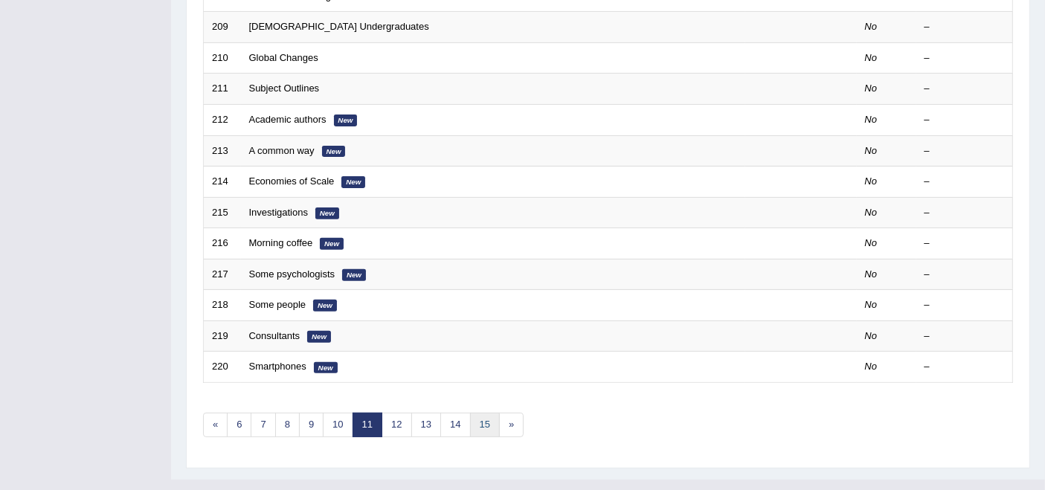
click at [470, 413] on link "15" at bounding box center [485, 425] width 30 height 25
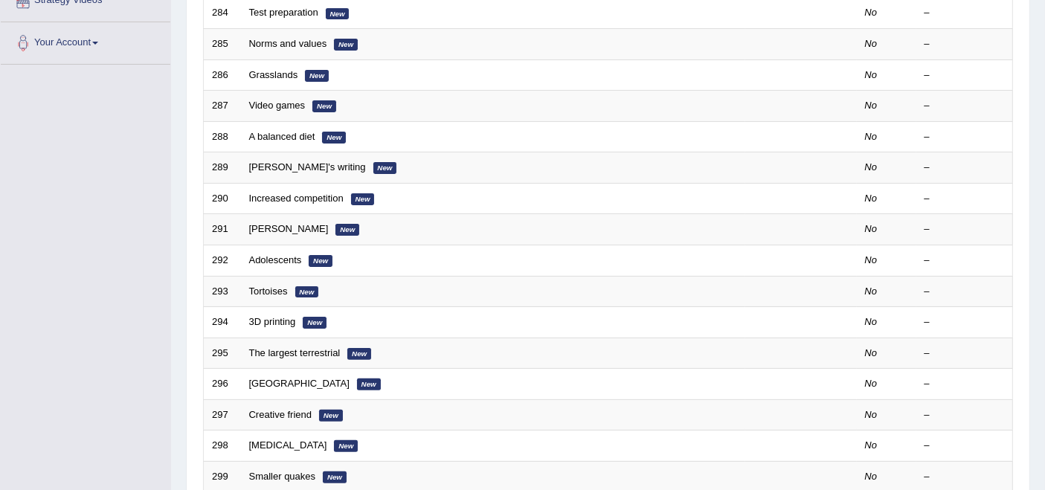
scroll to position [489, 0]
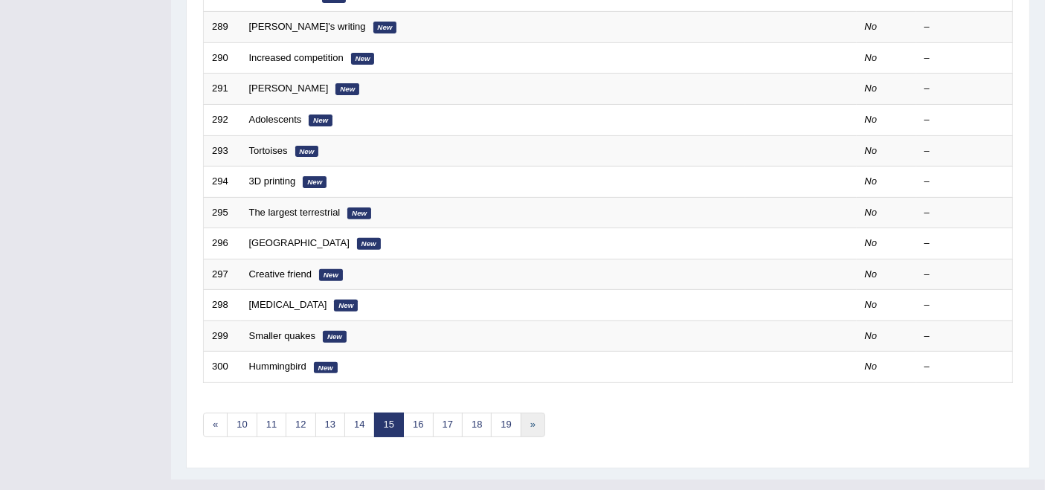
click at [522, 413] on link "»" at bounding box center [533, 425] width 25 height 25
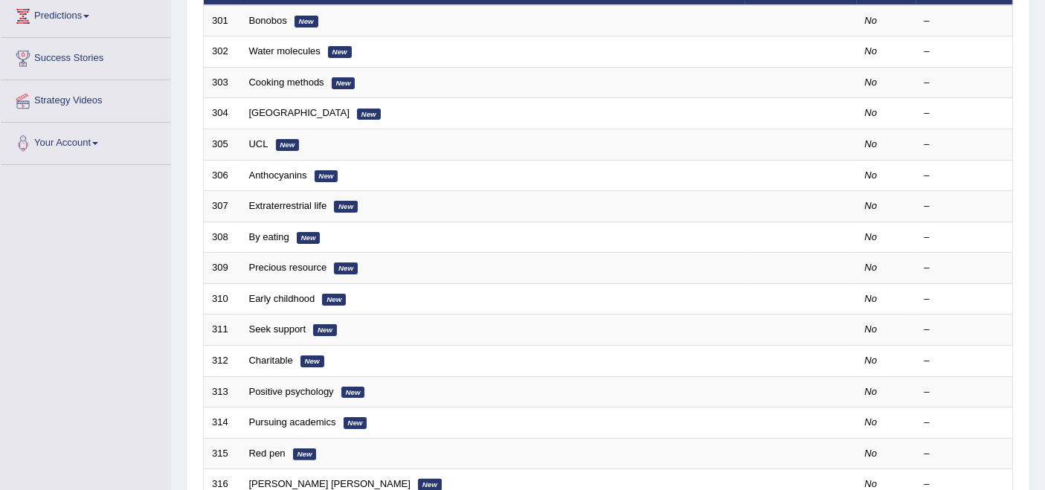
scroll to position [489, 0]
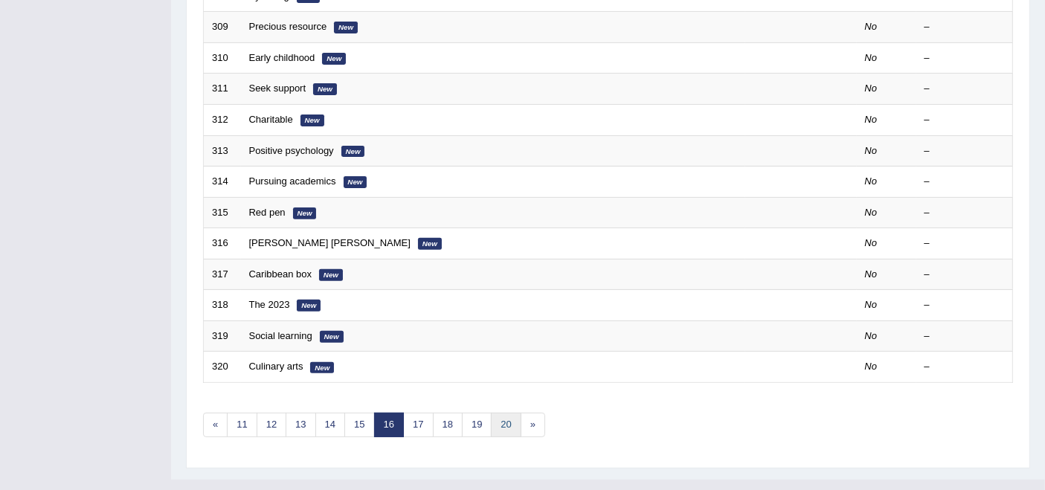
click at [497, 413] on link "20" at bounding box center [506, 425] width 30 height 25
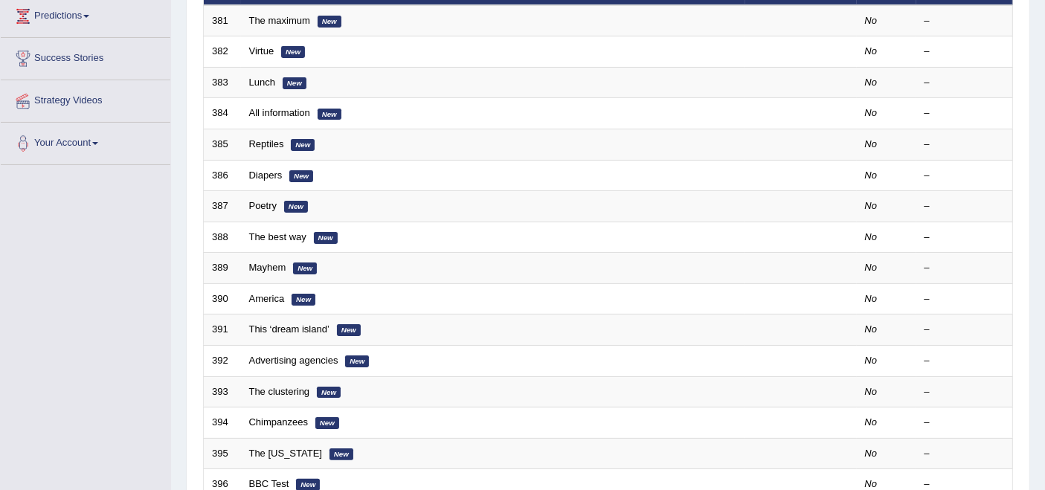
scroll to position [489, 0]
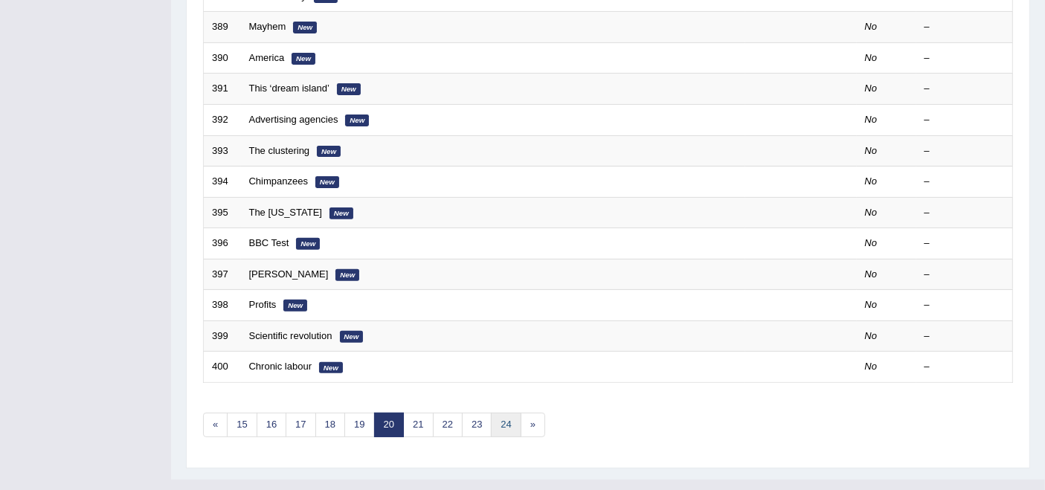
click at [503, 413] on link "24" at bounding box center [506, 425] width 30 height 25
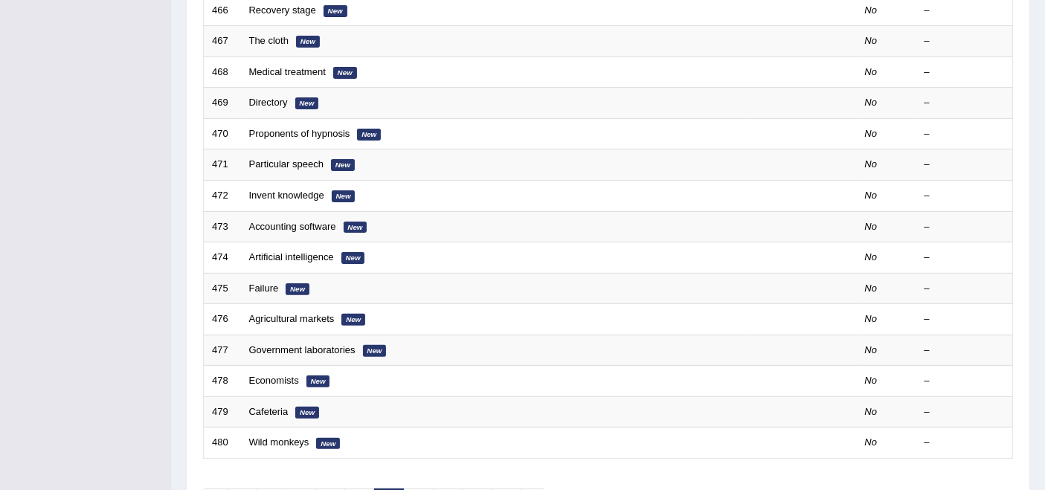
scroll to position [489, 0]
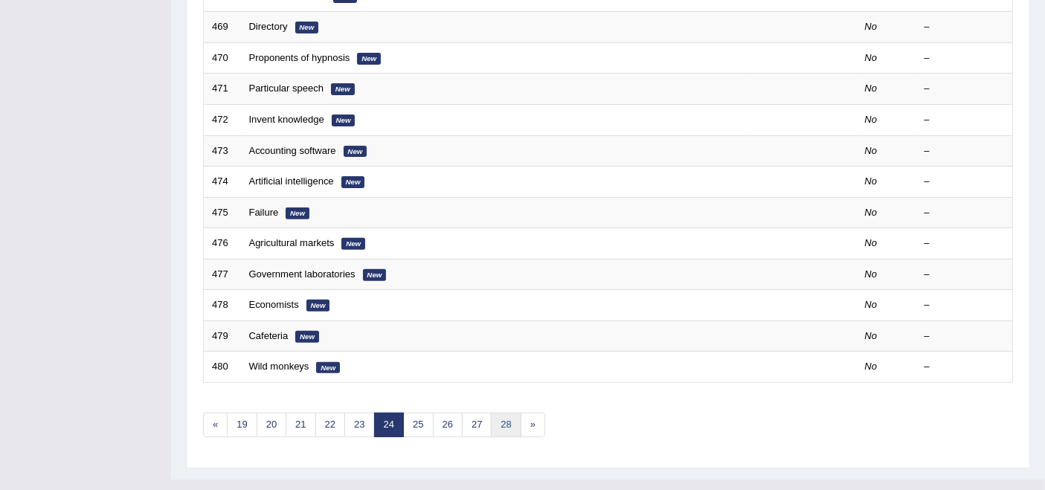
click at [503, 413] on link "28" at bounding box center [506, 425] width 30 height 25
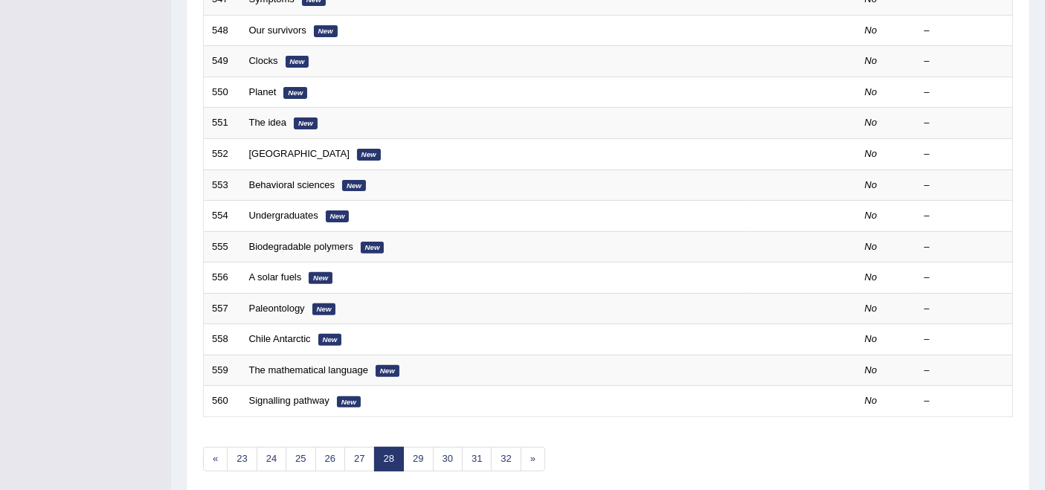
scroll to position [489, 0]
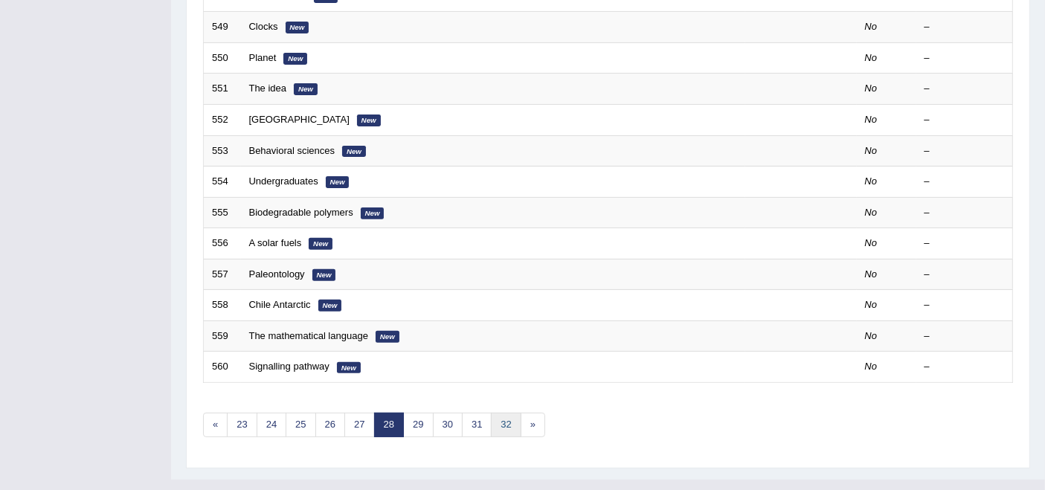
drag, startPoint x: 0, startPoint y: 0, endPoint x: 503, endPoint y: 396, distance: 639.9
click at [503, 413] on link "32" at bounding box center [506, 425] width 30 height 25
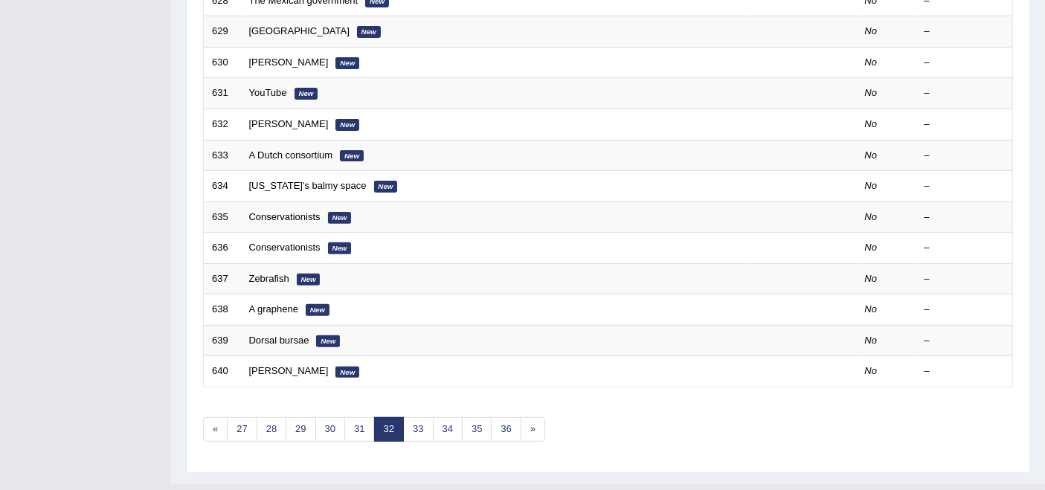
scroll to position [489, 0]
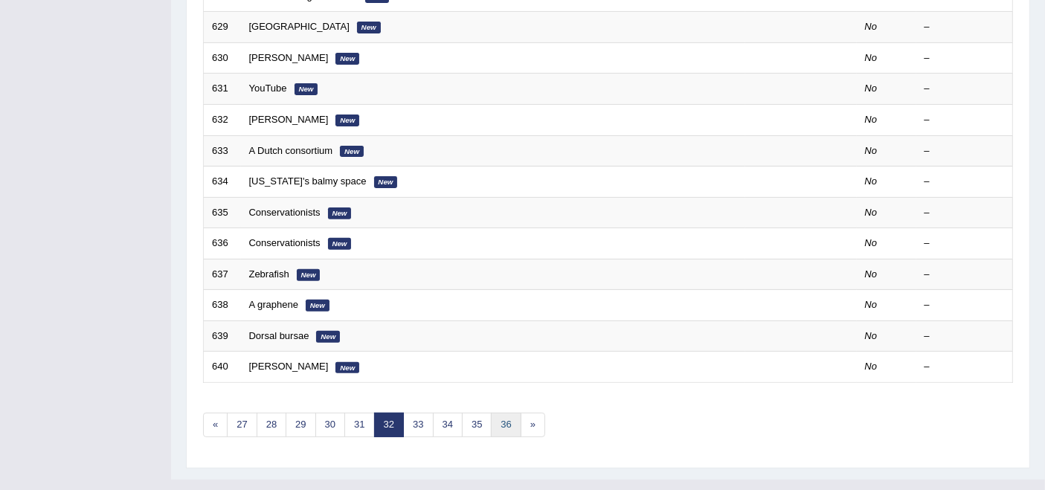
click at [503, 413] on link "36" at bounding box center [506, 425] width 30 height 25
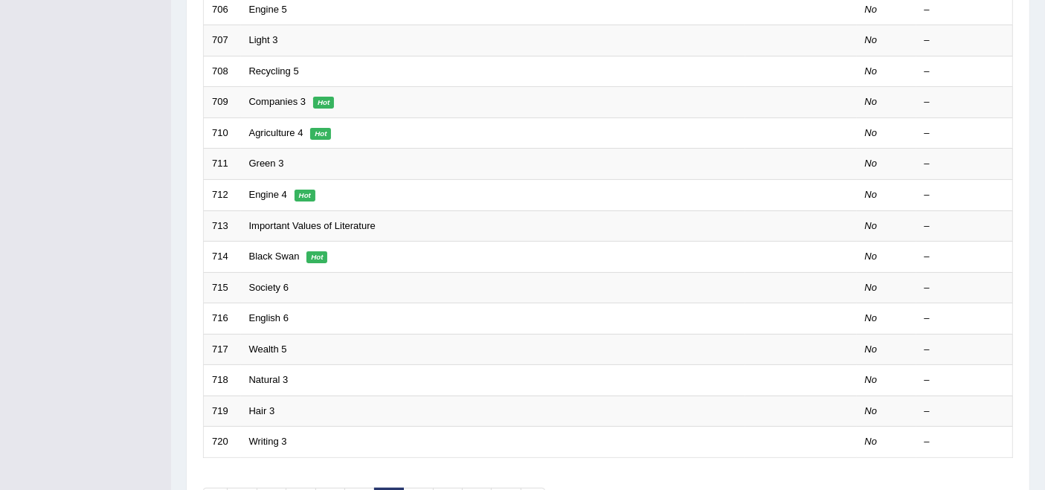
scroll to position [489, 0]
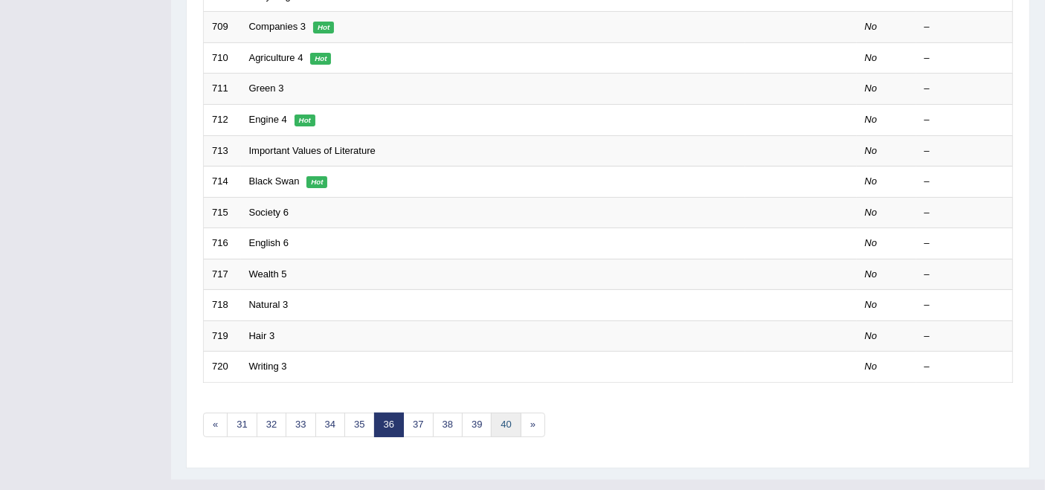
click at [503, 413] on link "40" at bounding box center [506, 425] width 30 height 25
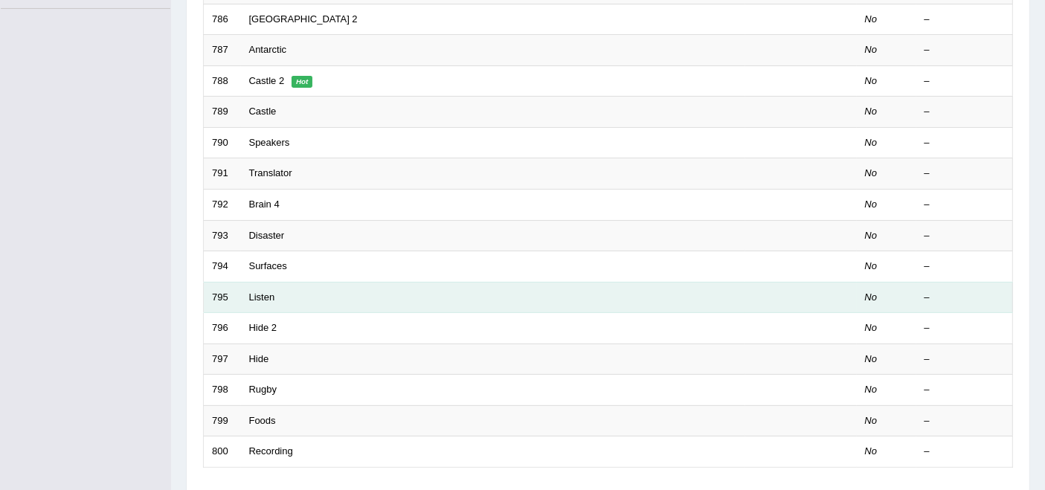
scroll to position [489, 0]
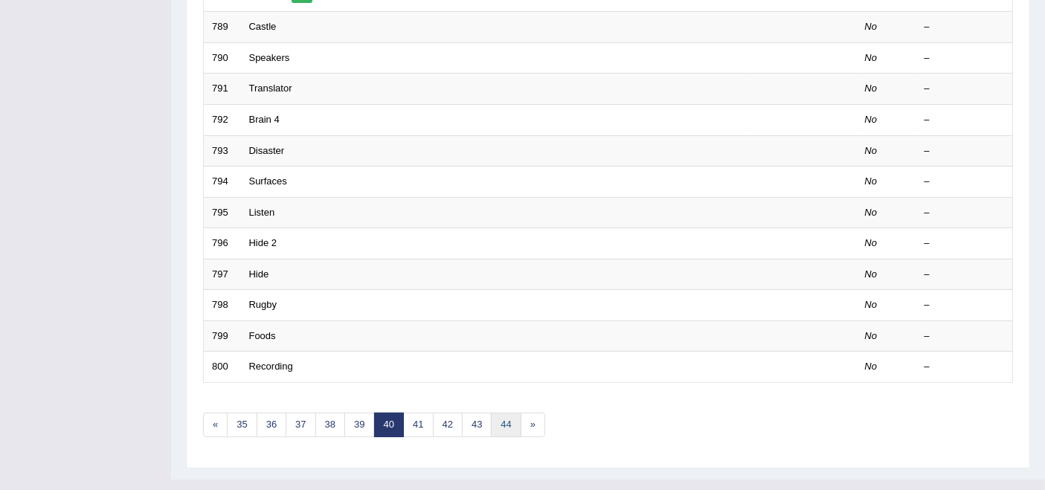
click at [508, 413] on link "44" at bounding box center [506, 425] width 30 height 25
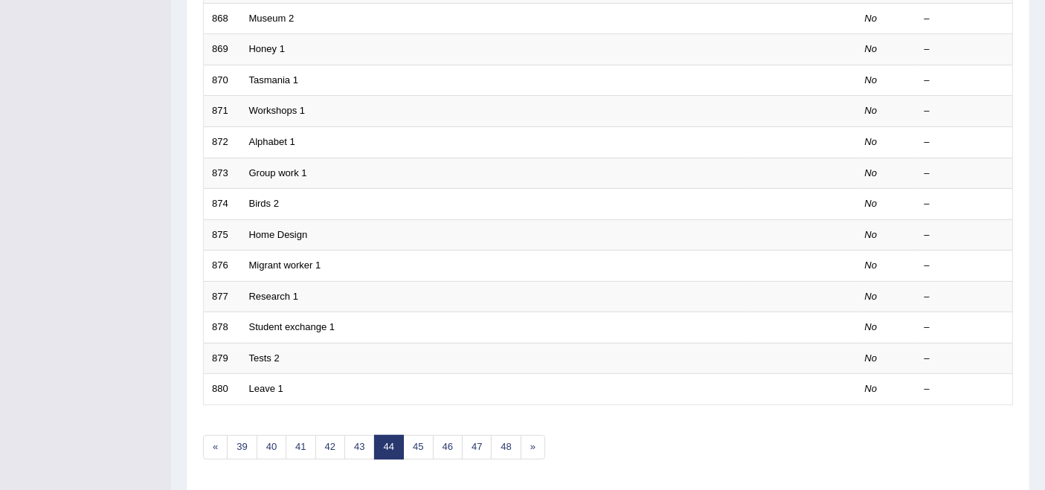
scroll to position [489, 0]
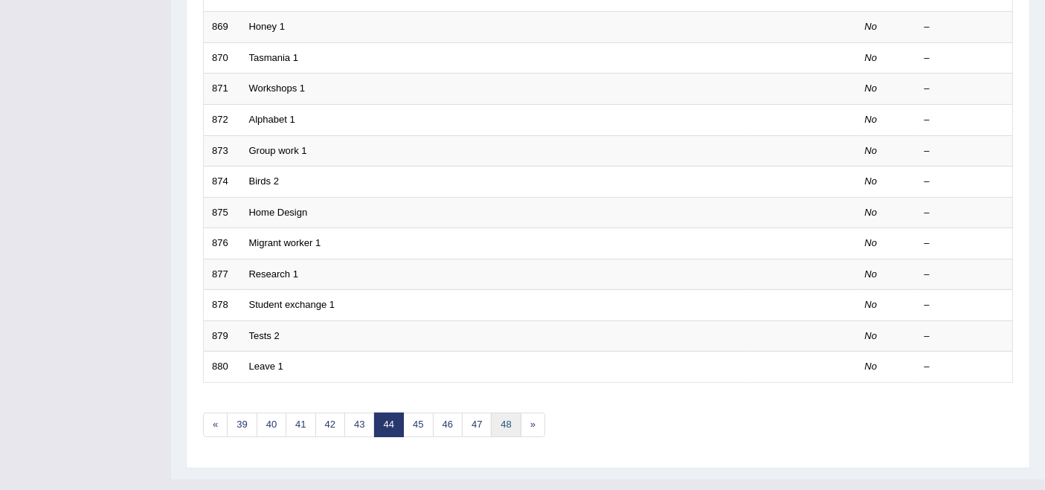
click at [508, 413] on link "48" at bounding box center [506, 425] width 30 height 25
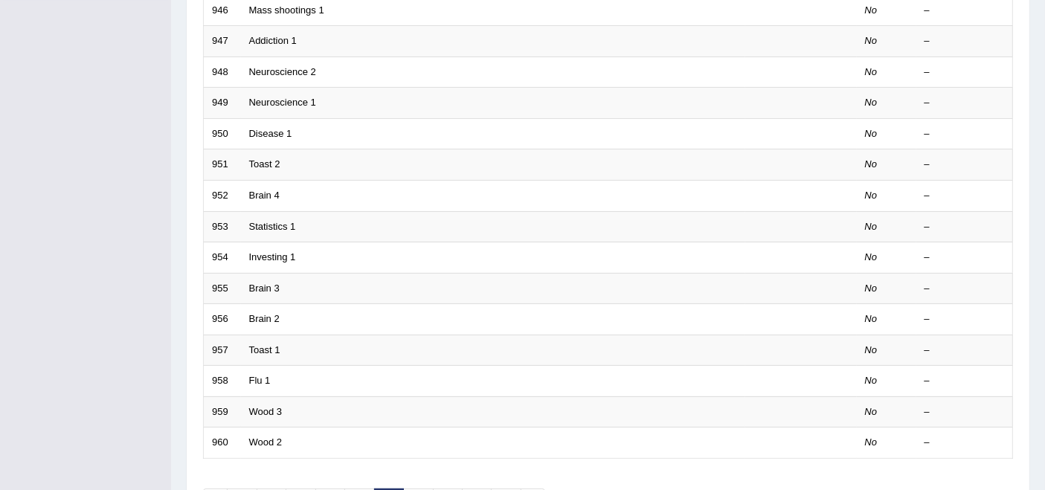
scroll to position [489, 0]
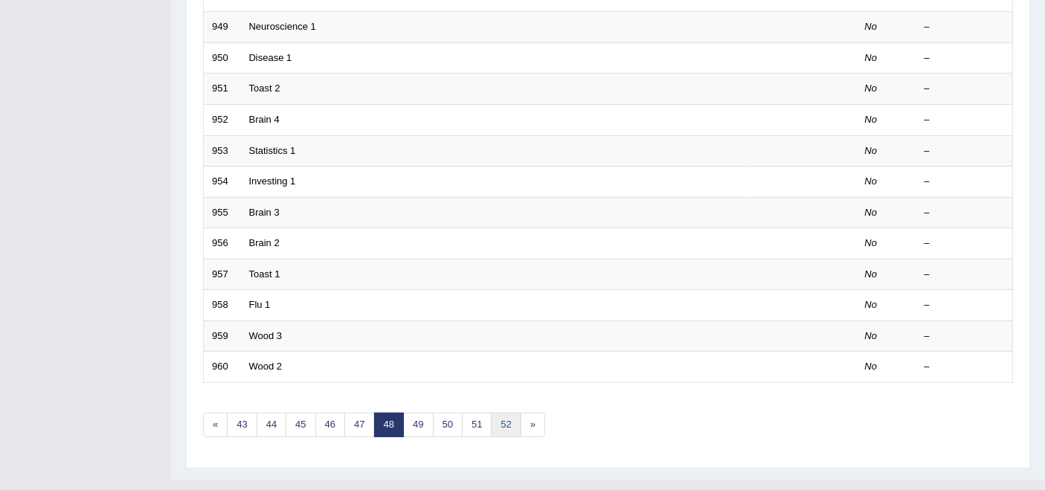
click at [509, 413] on link "52" at bounding box center [506, 425] width 30 height 25
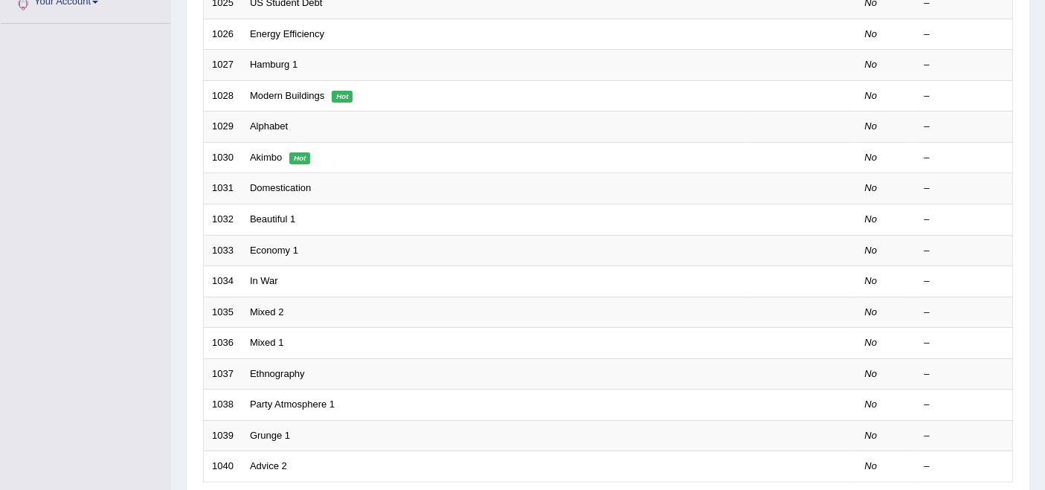
scroll to position [489, 0]
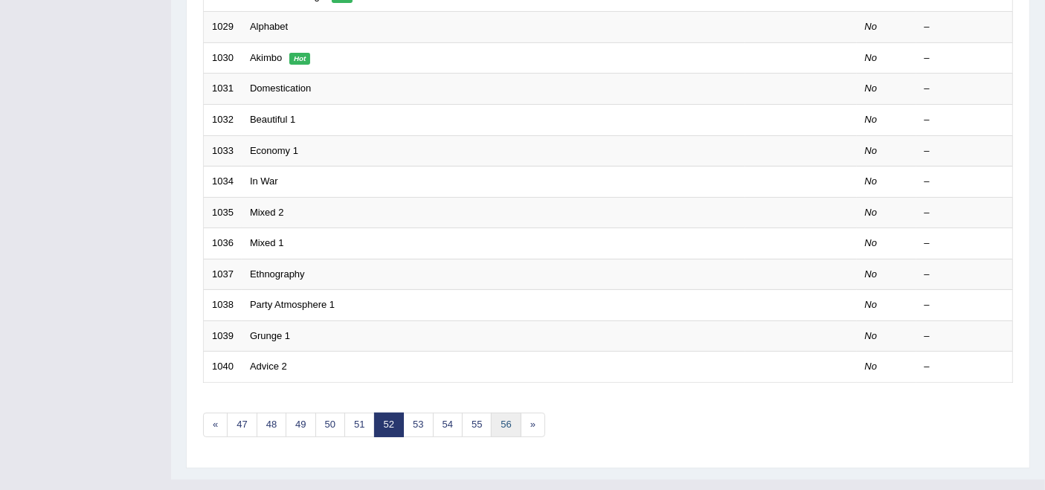
click at [509, 413] on link "56" at bounding box center [506, 425] width 30 height 25
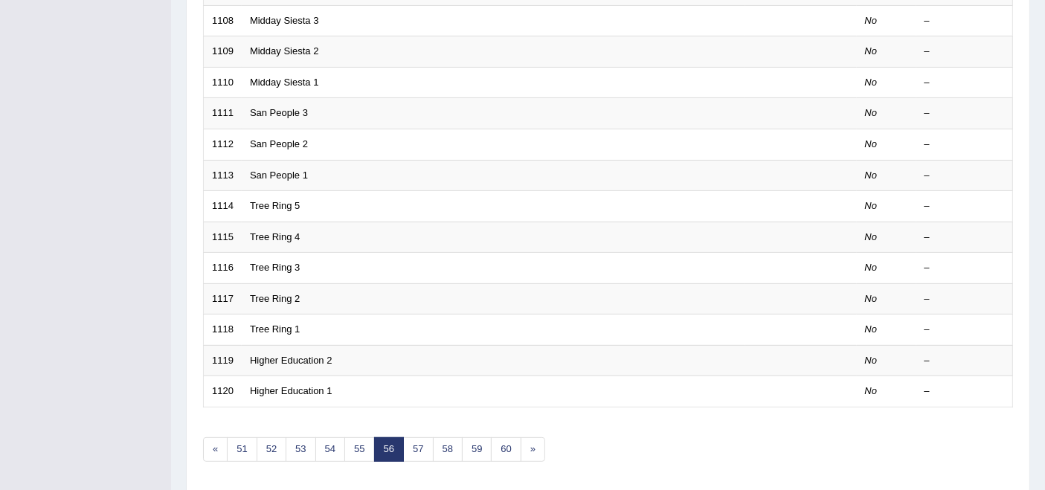
scroll to position [489, 0]
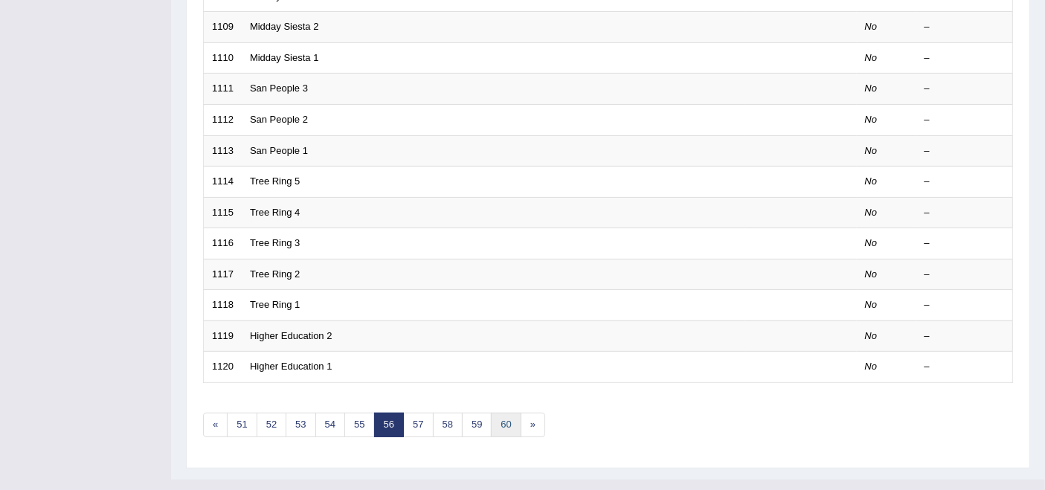
click at [491, 413] on link "60" at bounding box center [506, 425] width 30 height 25
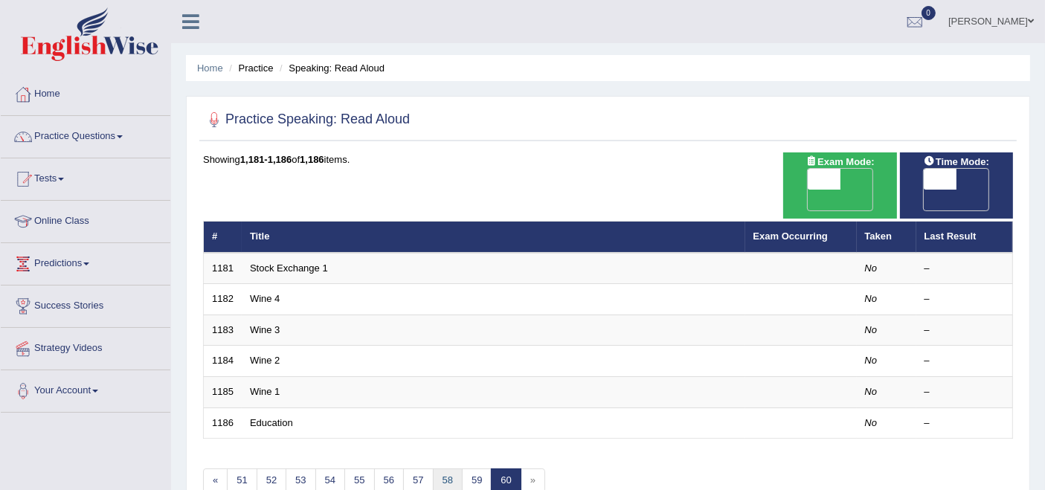
click at [444, 469] on link "58" at bounding box center [448, 481] width 30 height 25
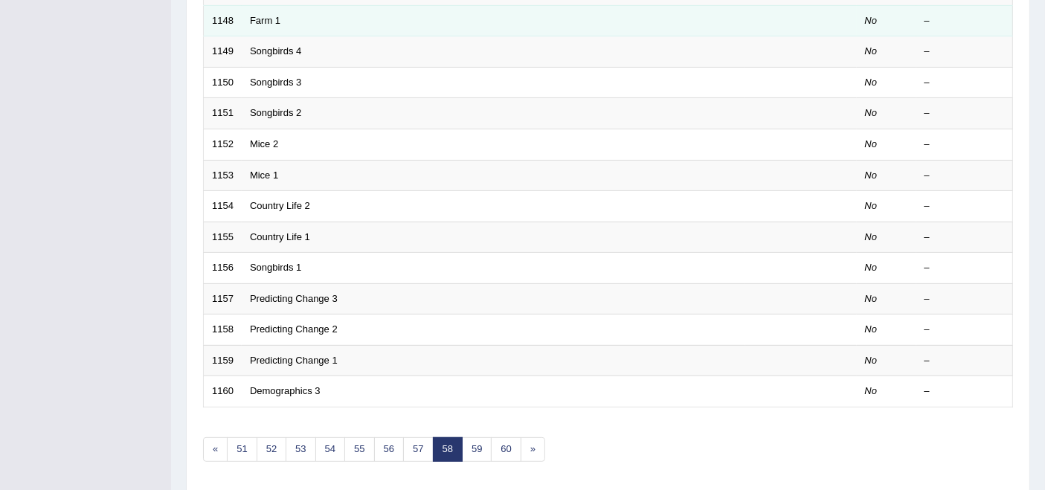
scroll to position [489, 0]
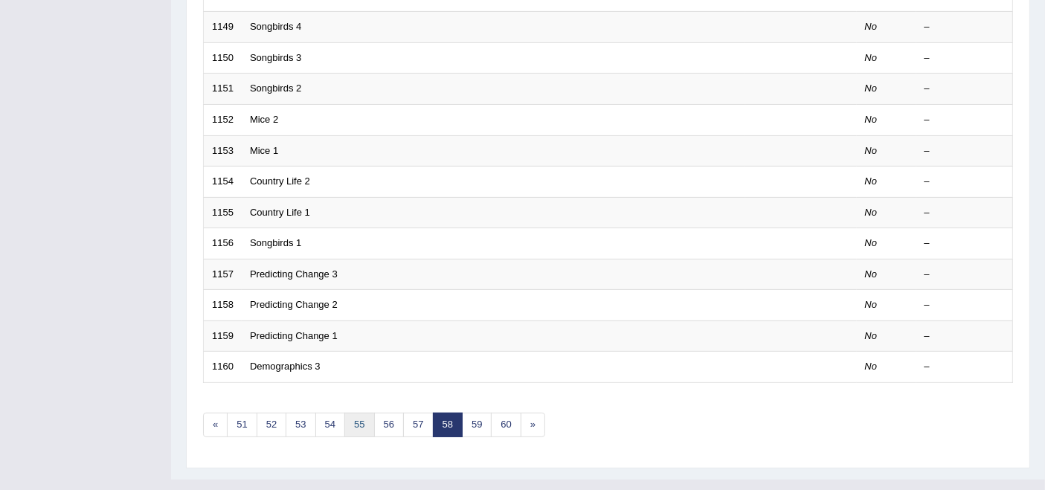
click at [352, 413] on link "55" at bounding box center [359, 425] width 30 height 25
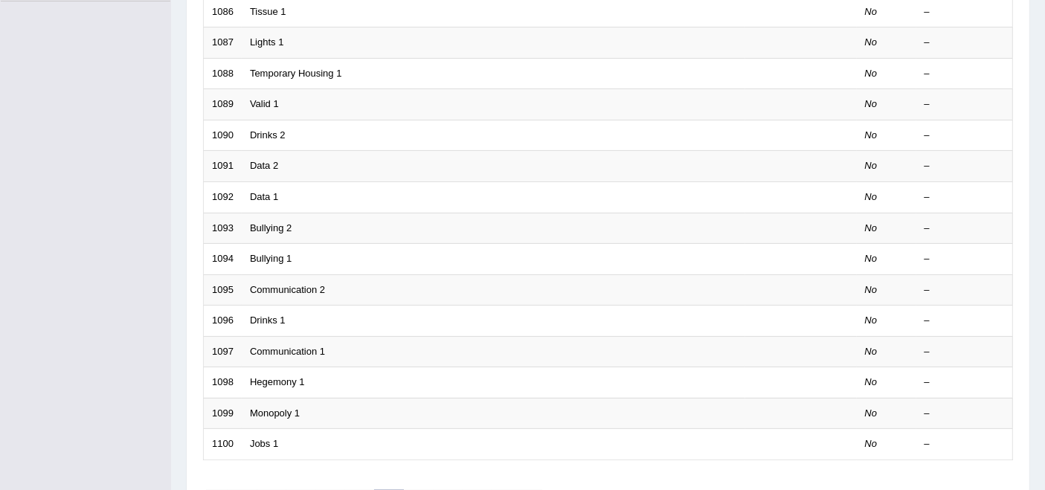
scroll to position [489, 0]
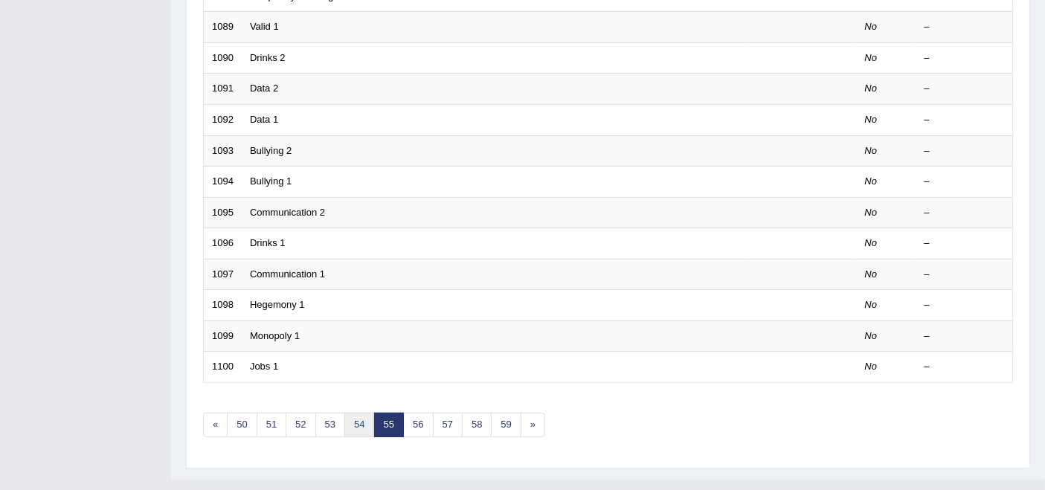
click at [352, 413] on link "54" at bounding box center [359, 425] width 30 height 25
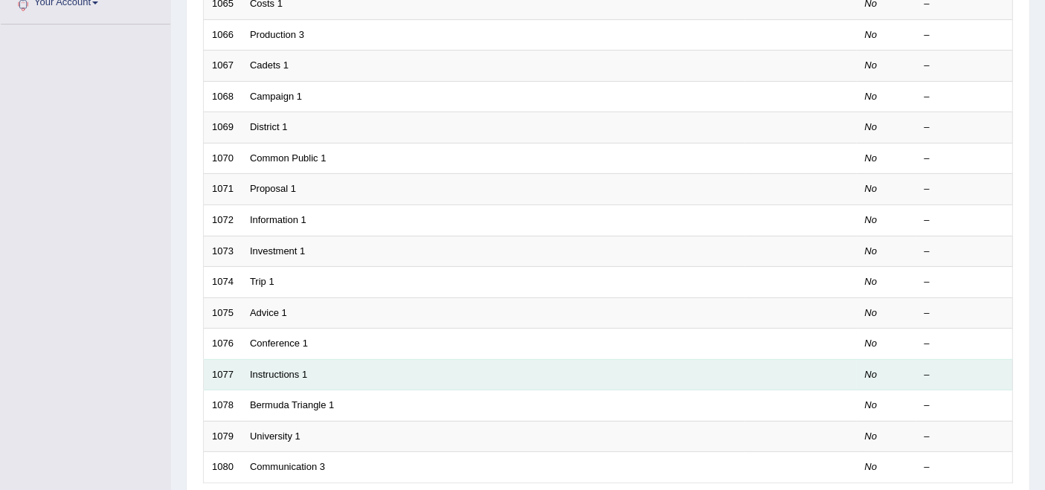
scroll to position [489, 0]
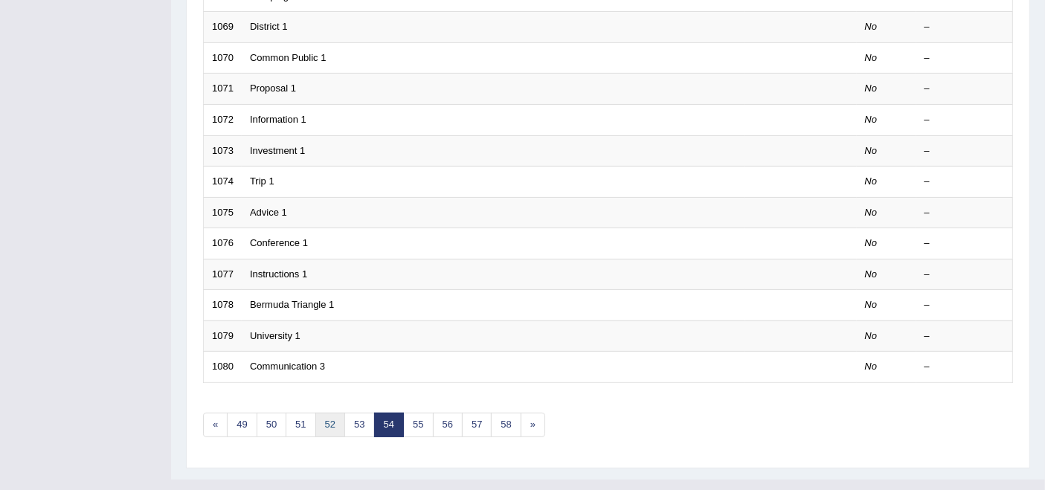
click at [334, 413] on link "52" at bounding box center [330, 425] width 30 height 25
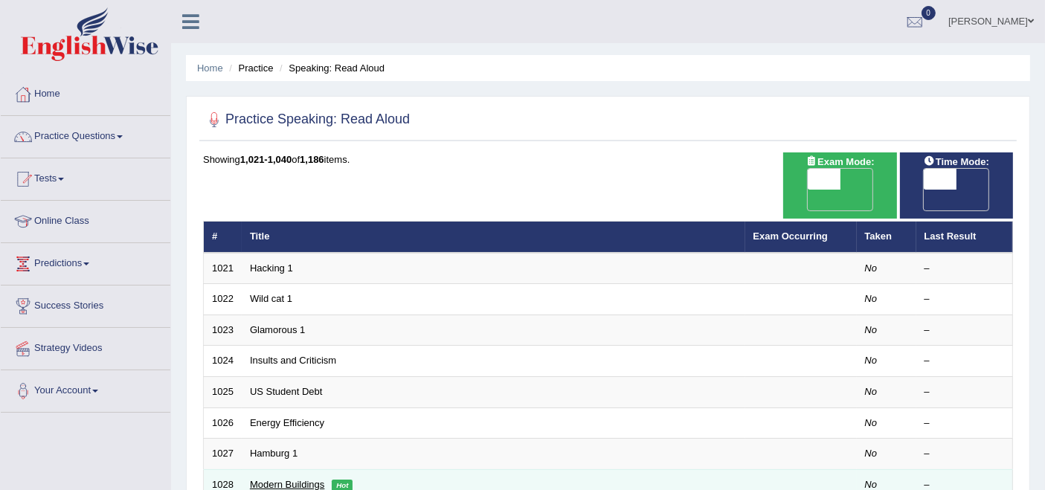
click at [309, 479] on link "Modern Buildings" at bounding box center [287, 484] width 74 height 11
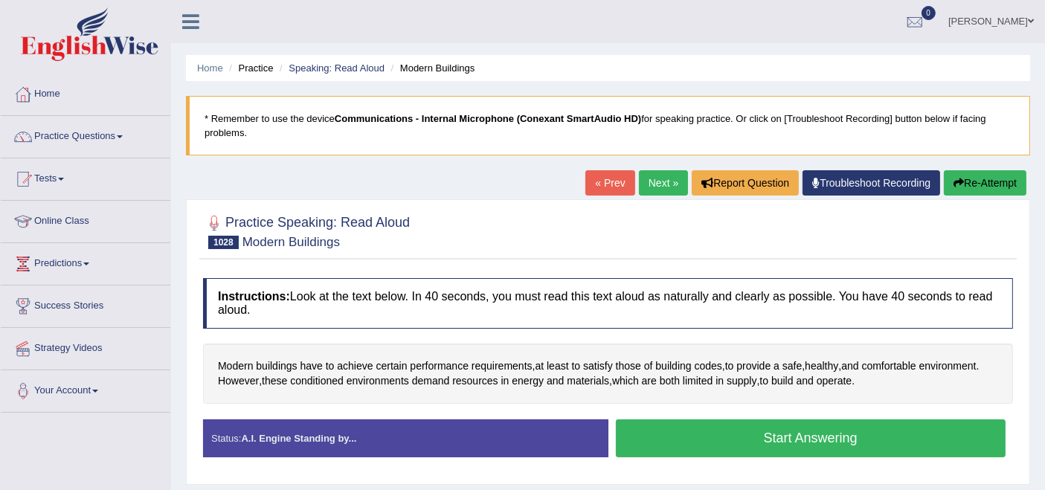
click at [815, 450] on button "Start Answering" at bounding box center [811, 439] width 391 height 38
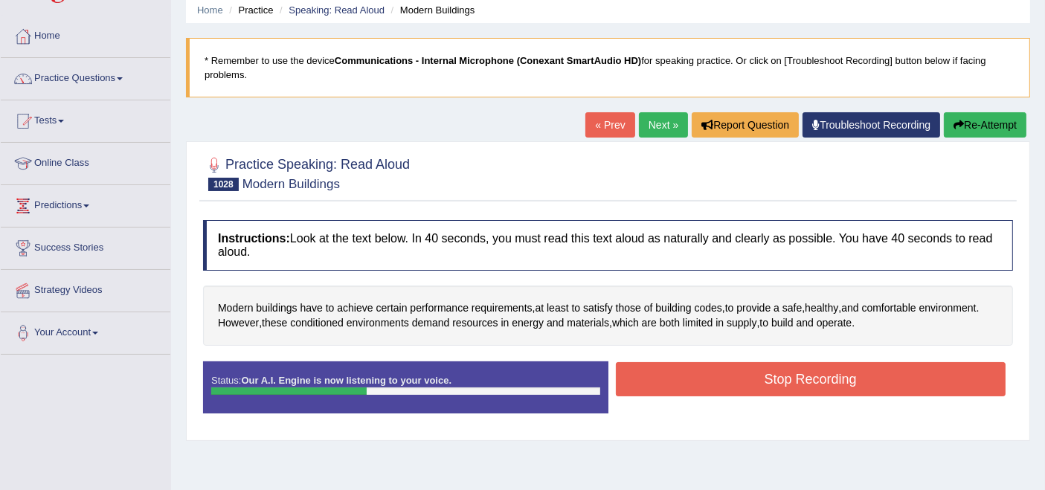
scroll to position [165, 0]
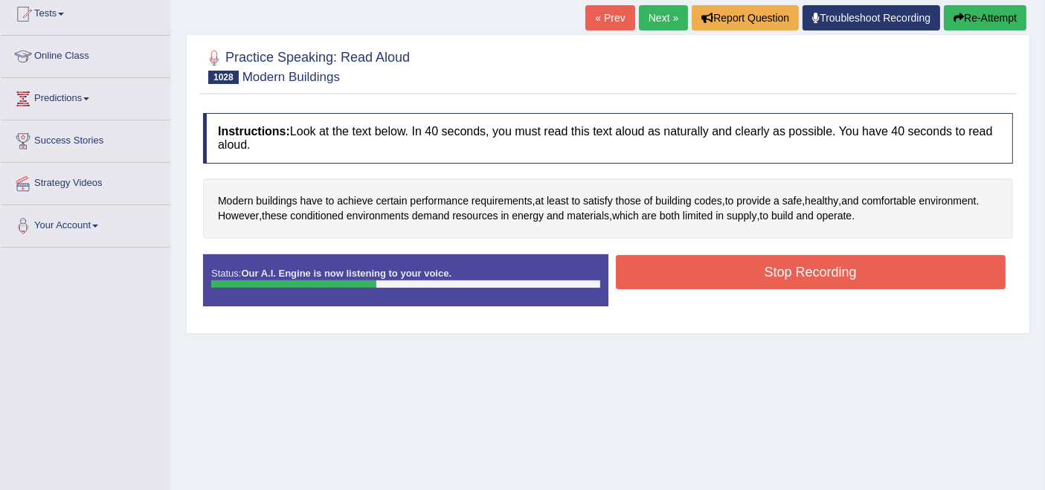
click at [789, 280] on button "Stop Recording" at bounding box center [811, 272] width 391 height 34
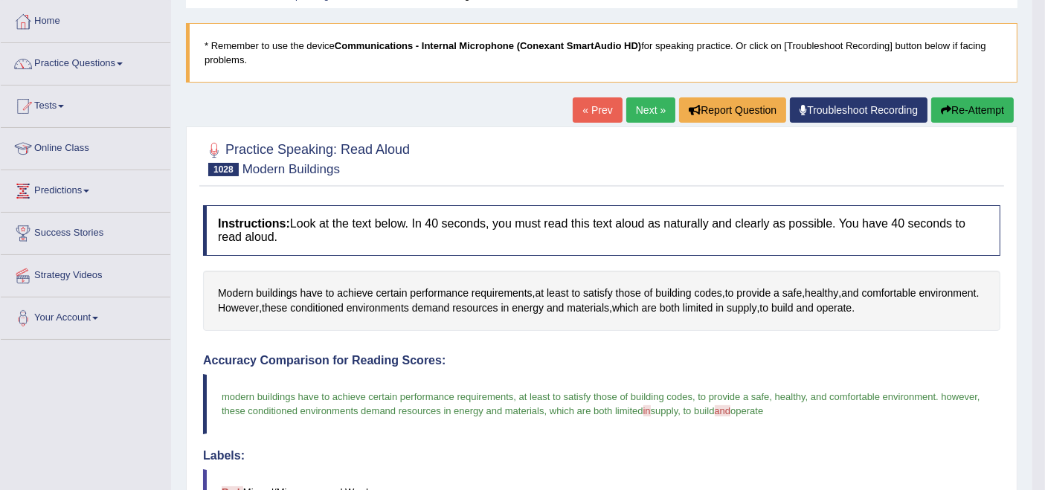
scroll to position [0, 0]
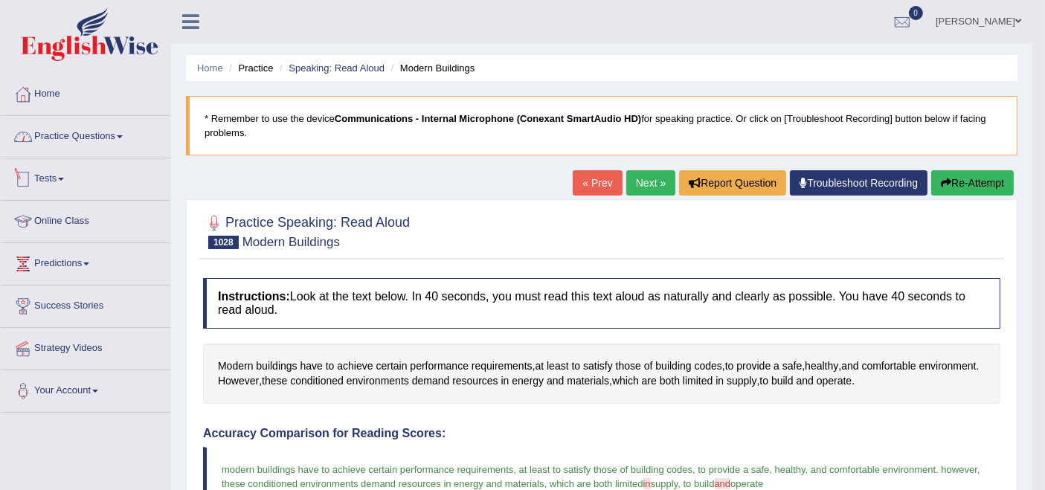
click at [49, 145] on link "Practice Questions" at bounding box center [86, 134] width 170 height 37
